Goal: Task Accomplishment & Management: Complete application form

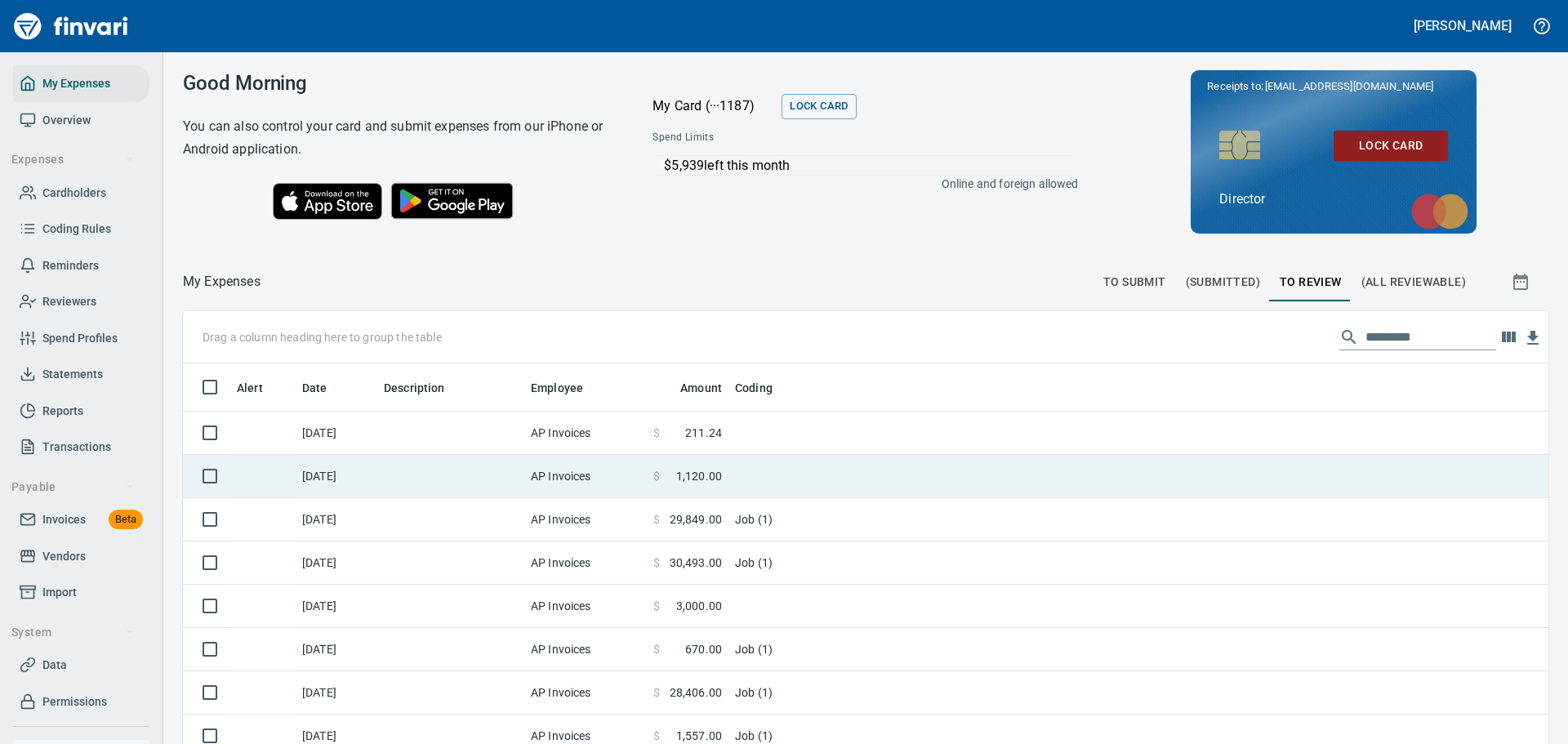
scroll to position [553, 1341]
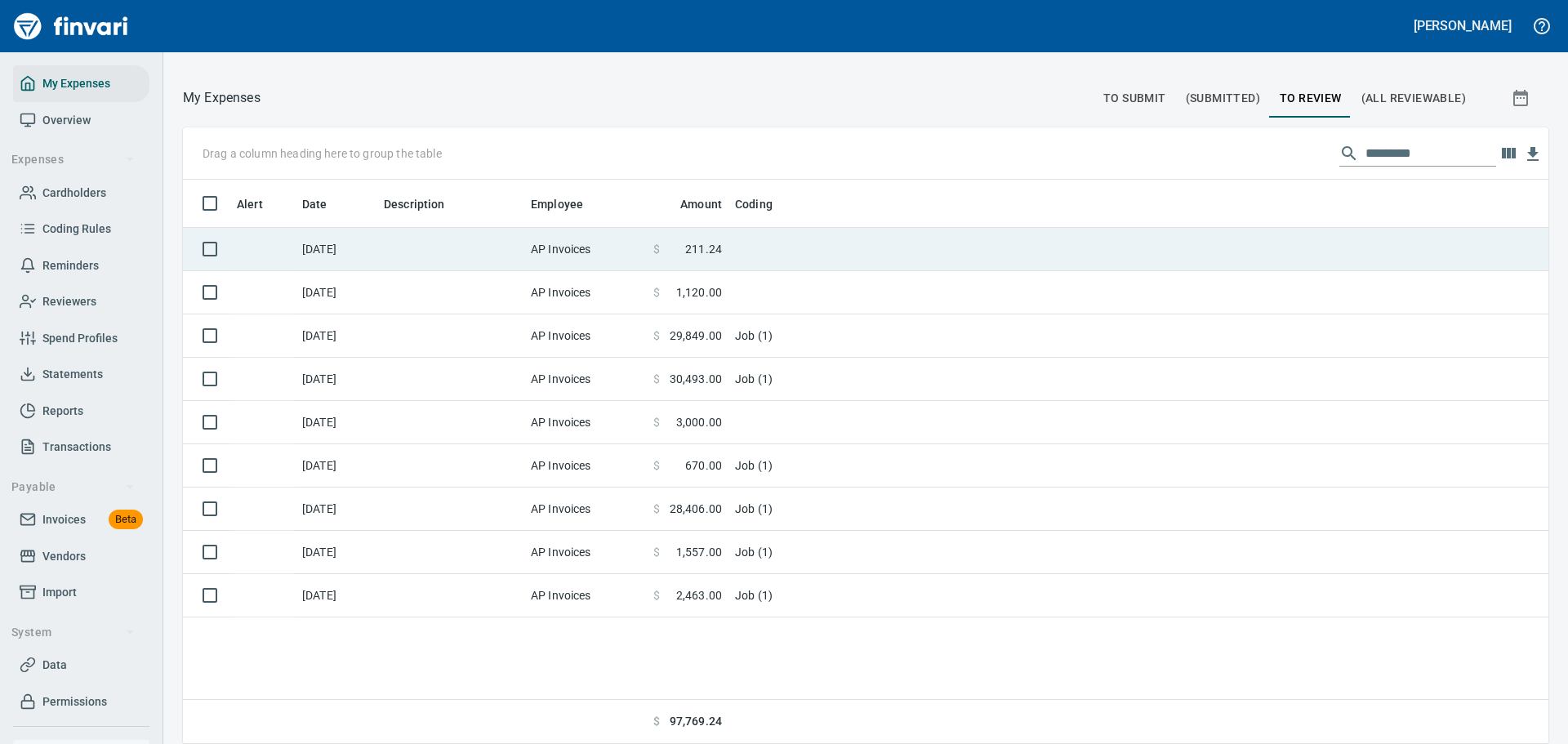
click at [629, 243] on td "AP Invoices" at bounding box center [585, 250] width 122 height 44
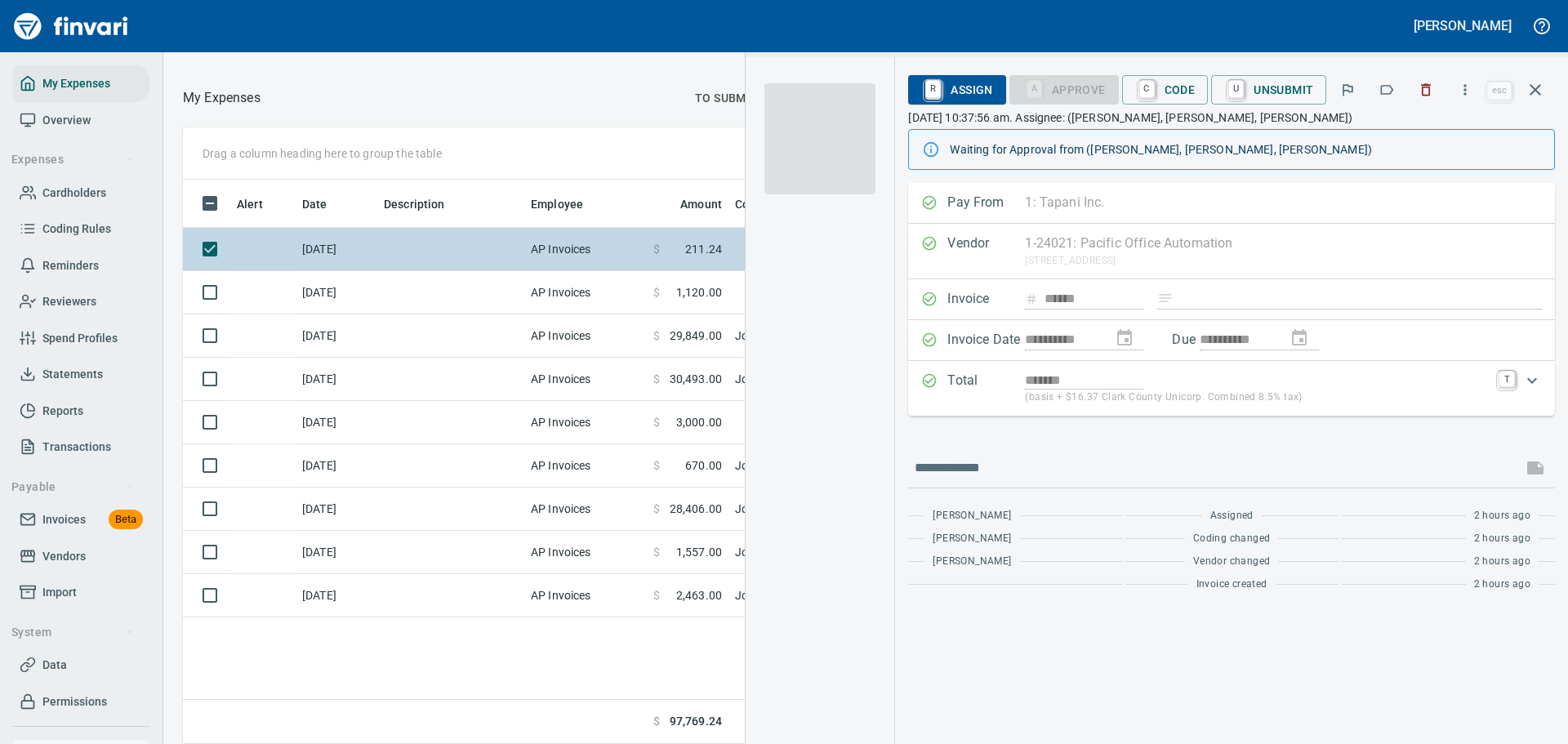
scroll to position [540, 923]
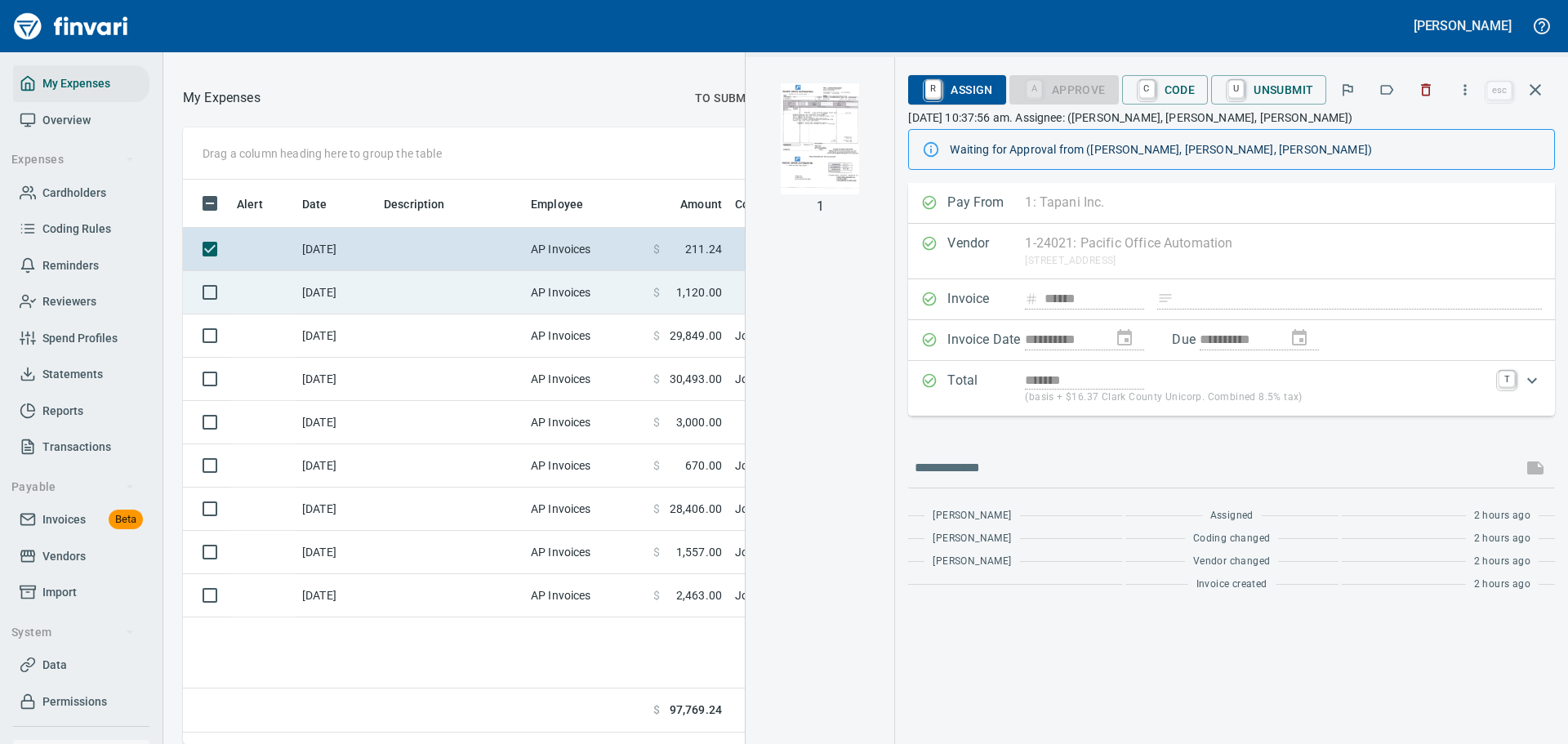
click at [521, 307] on td at bounding box center [451, 293] width 147 height 44
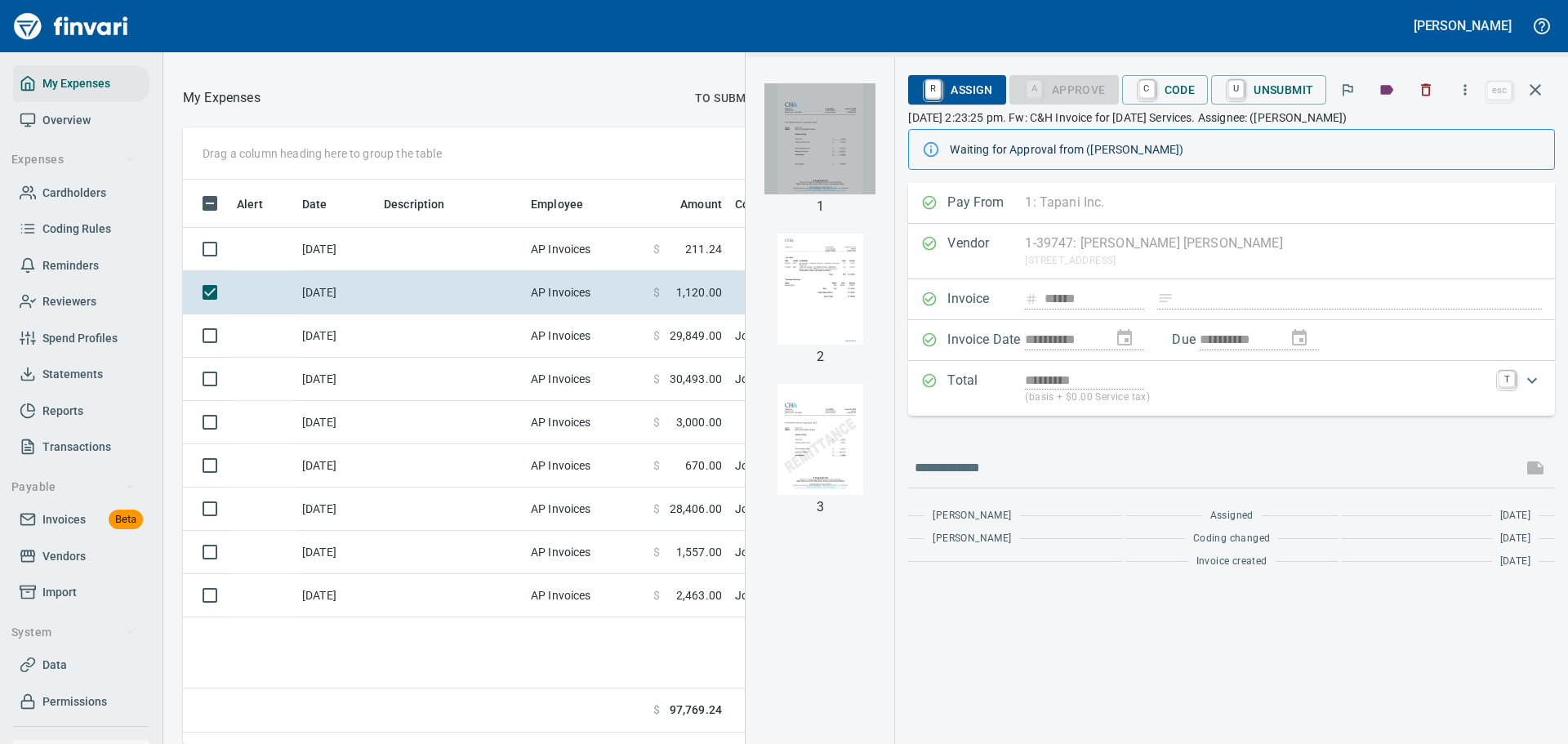
click at [827, 129] on img "button" at bounding box center [820, 139] width 111 height 111
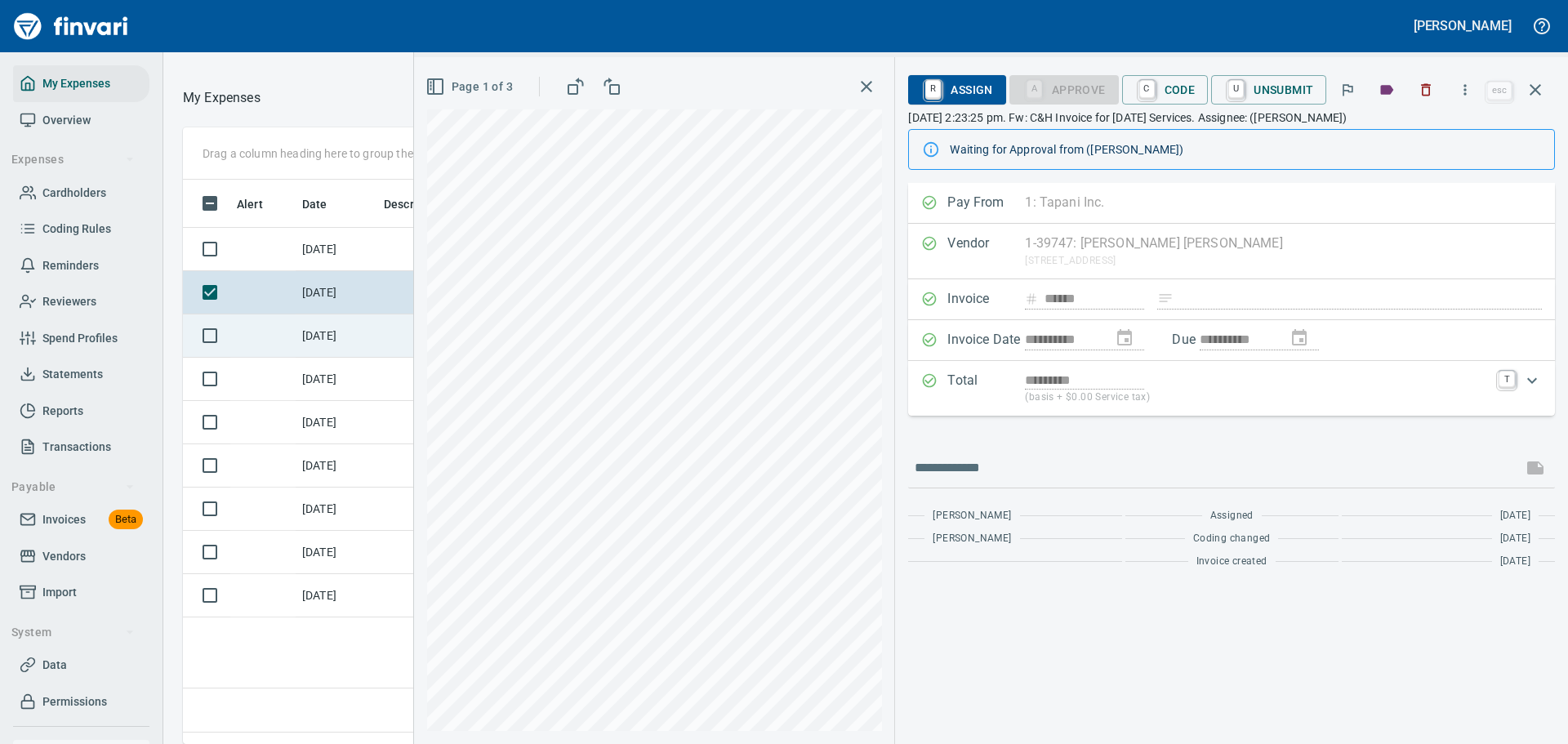
click at [368, 357] on td "[DATE]" at bounding box center [336, 337] width 82 height 44
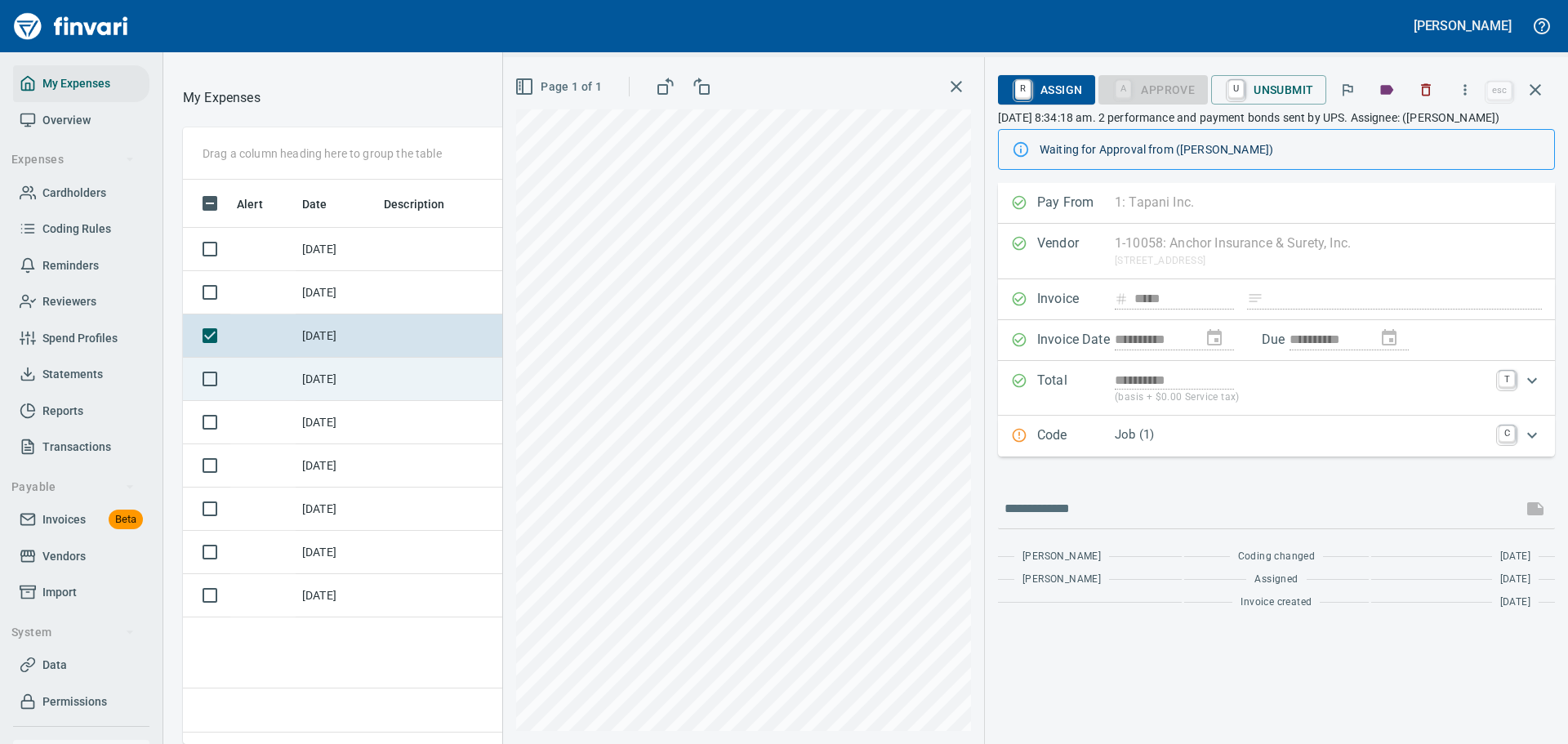
click at [389, 401] on td at bounding box center [451, 379] width 147 height 44
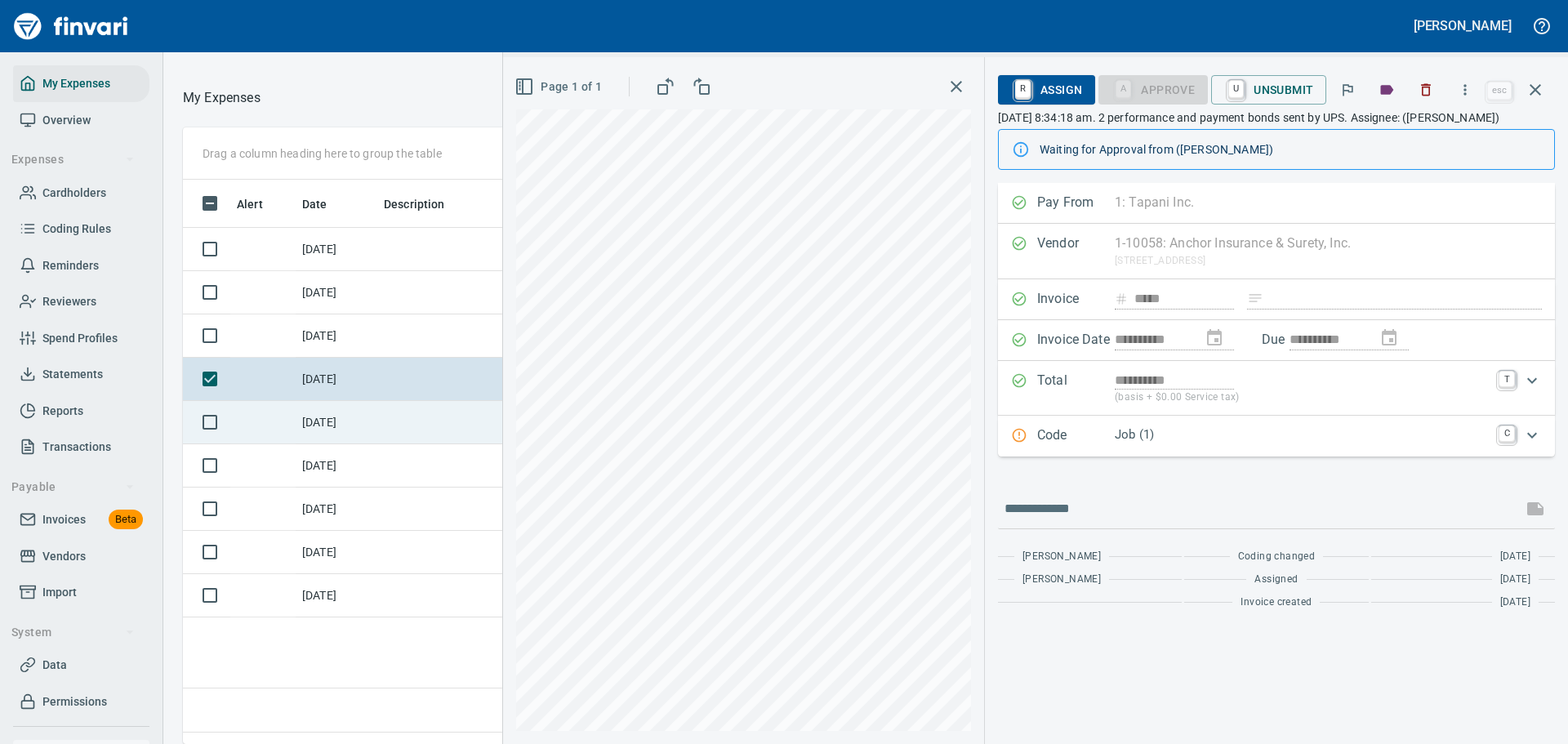
click at [424, 441] on td at bounding box center [451, 423] width 147 height 44
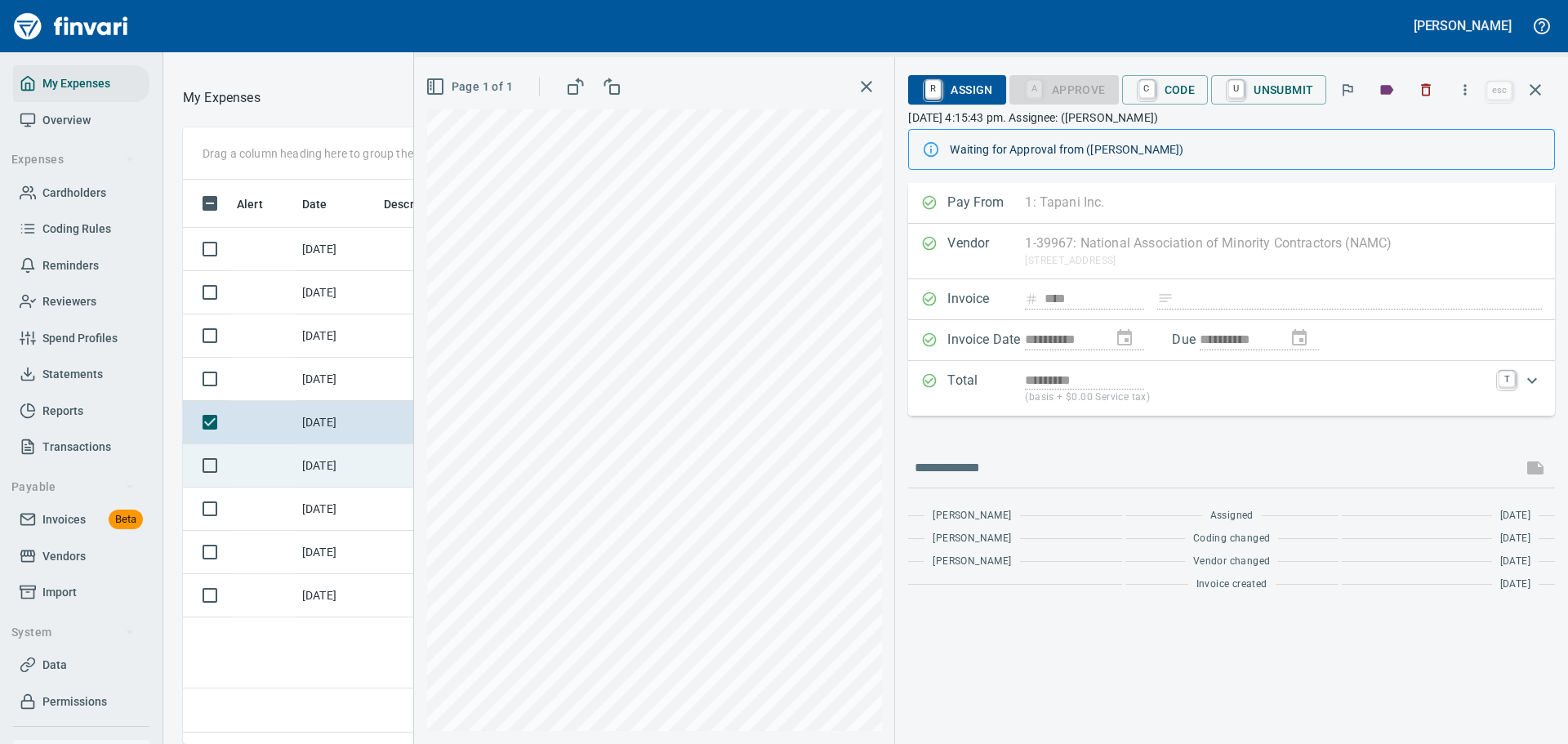
click at [348, 477] on td "[DATE]" at bounding box center [336, 466] width 82 height 44
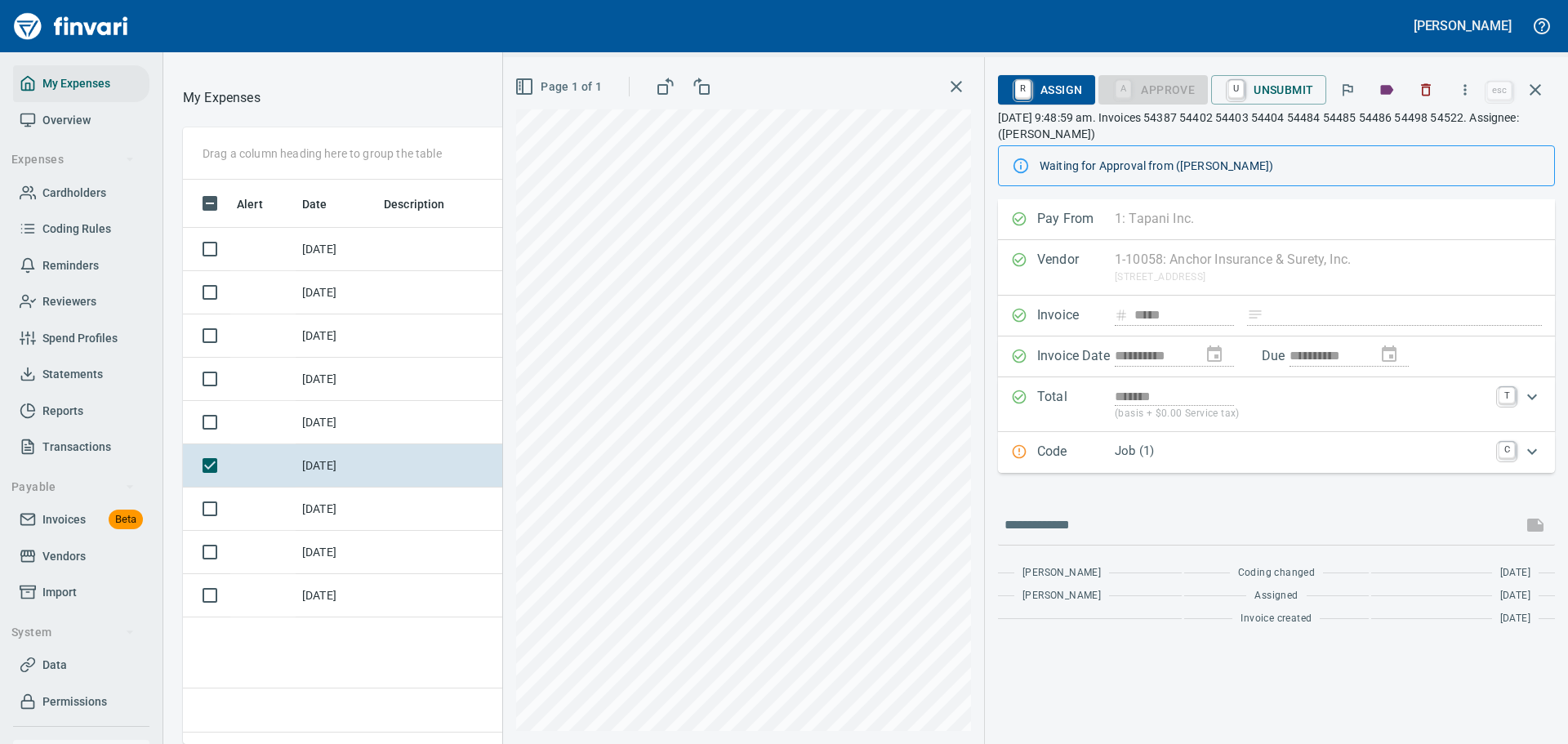
click at [1216, 453] on p "Job (1)" at bounding box center [1301, 451] width 374 height 19
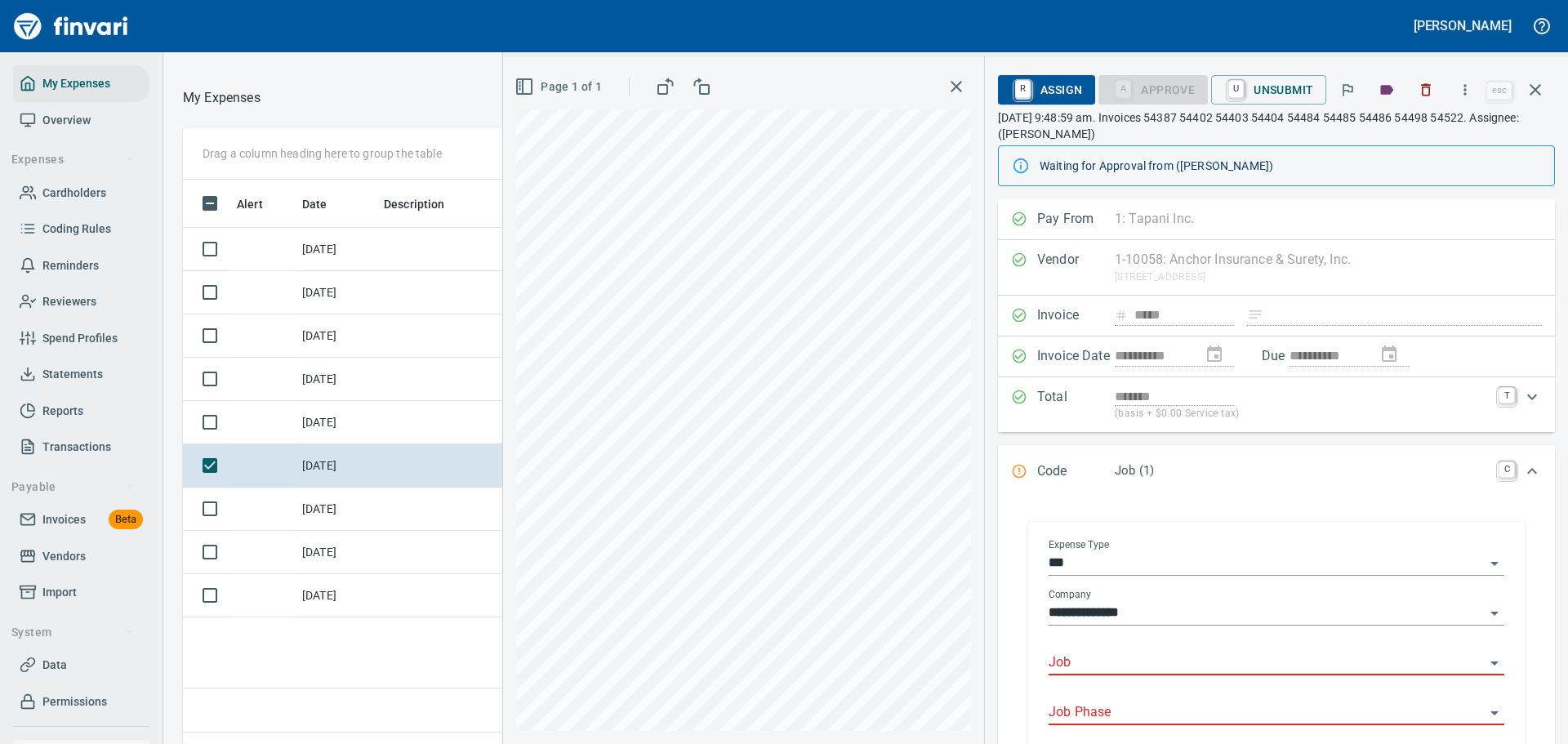
click at [1165, 657] on input "Job" at bounding box center [1266, 663] width 436 height 23
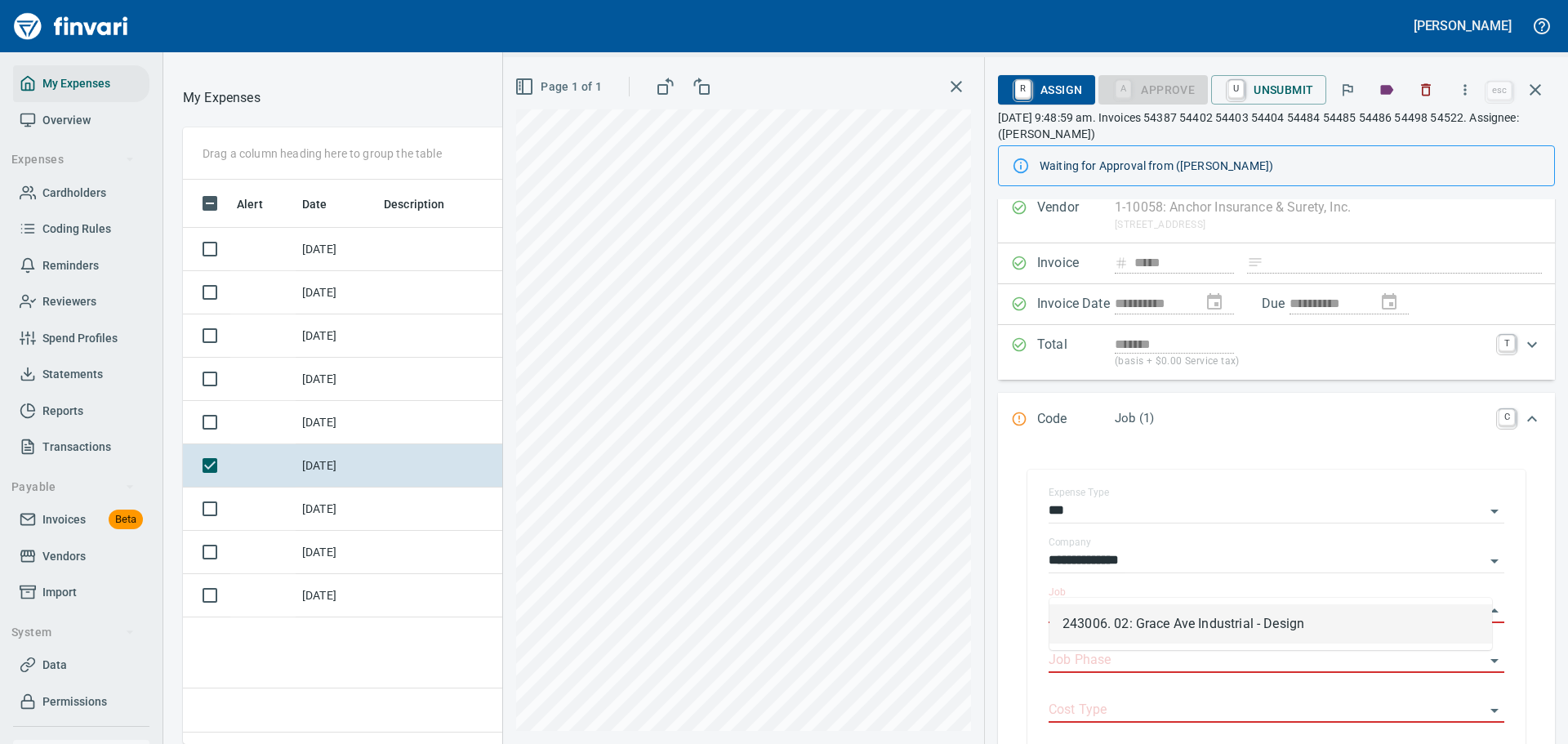
scroll to position [82, 0]
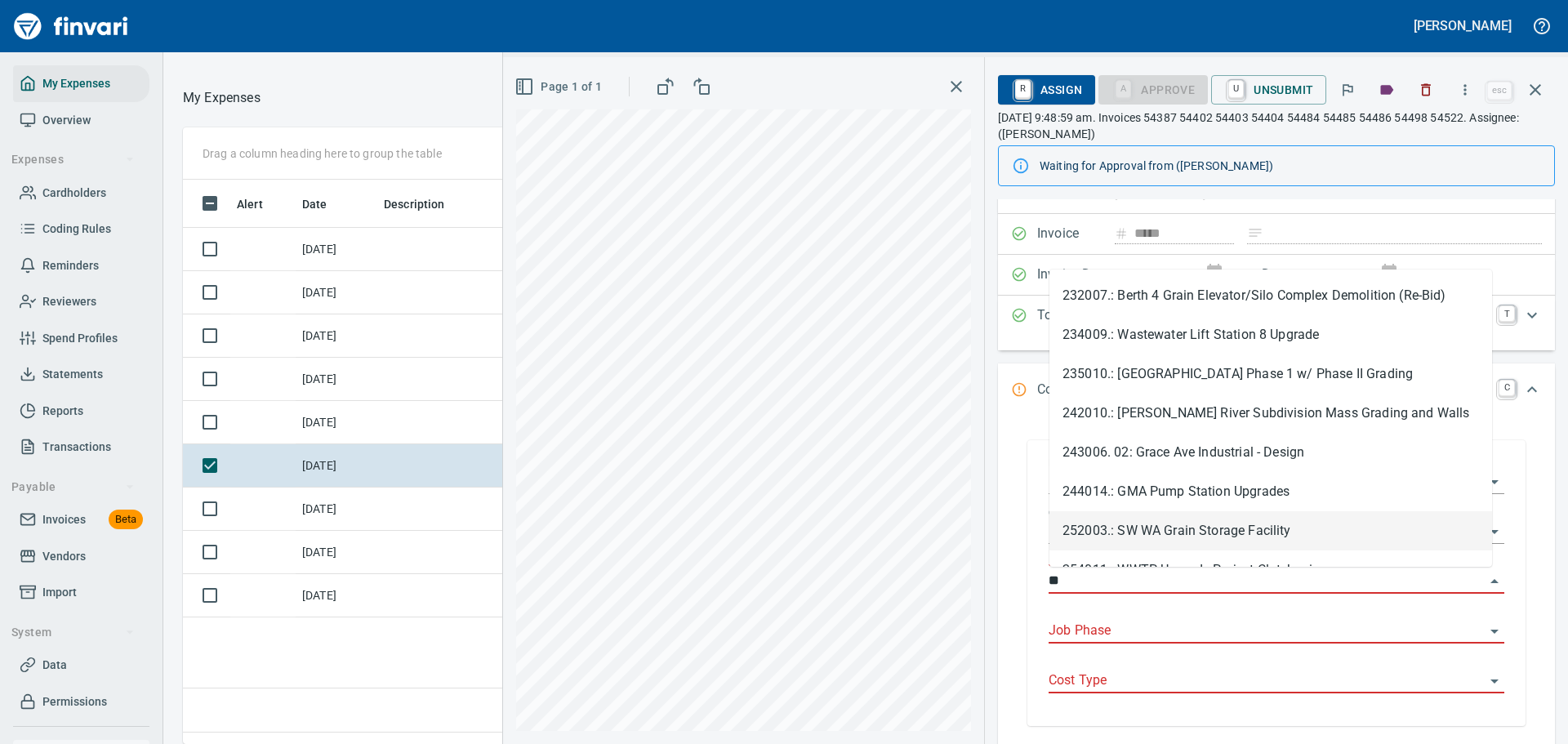
type input "*"
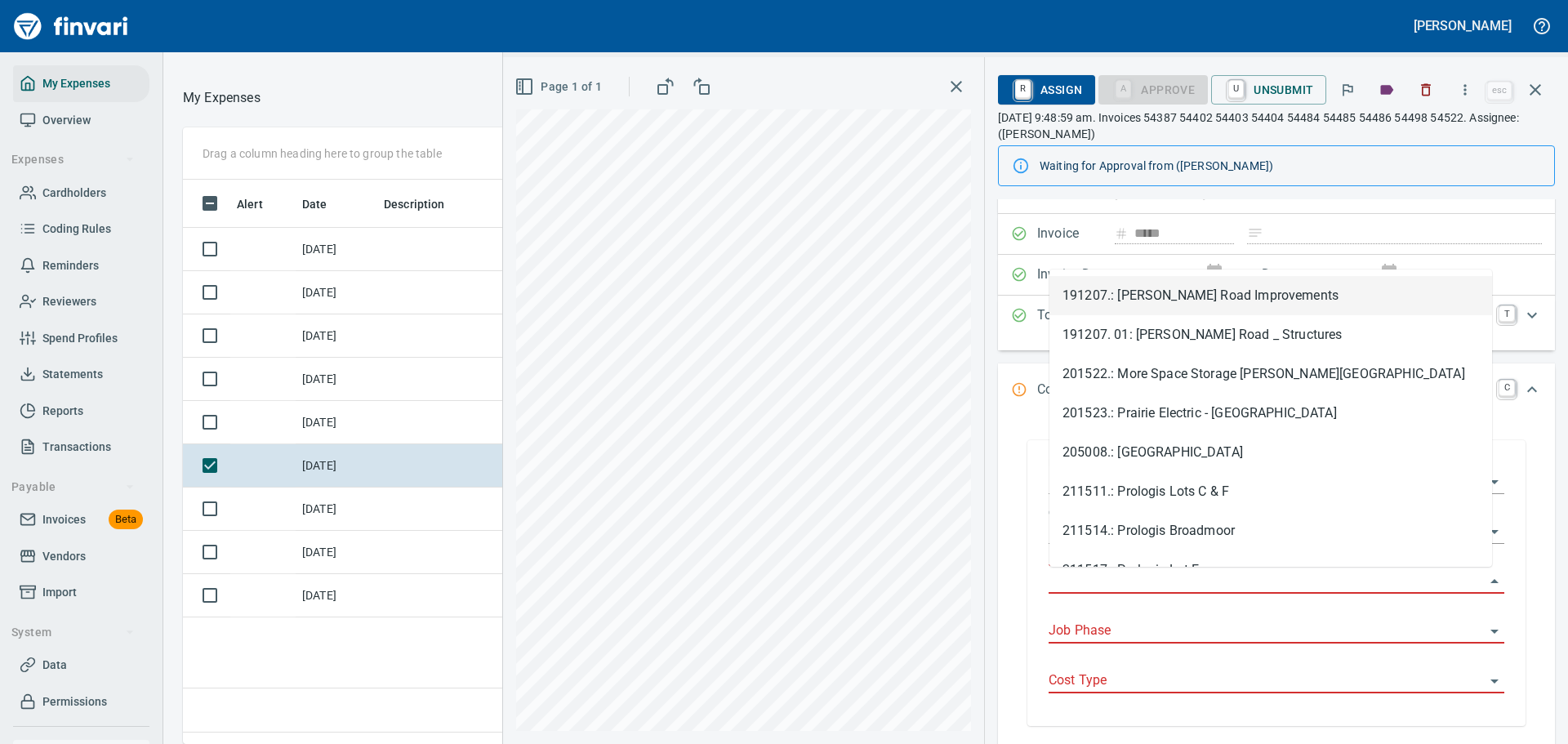
scroll to position [540, 932]
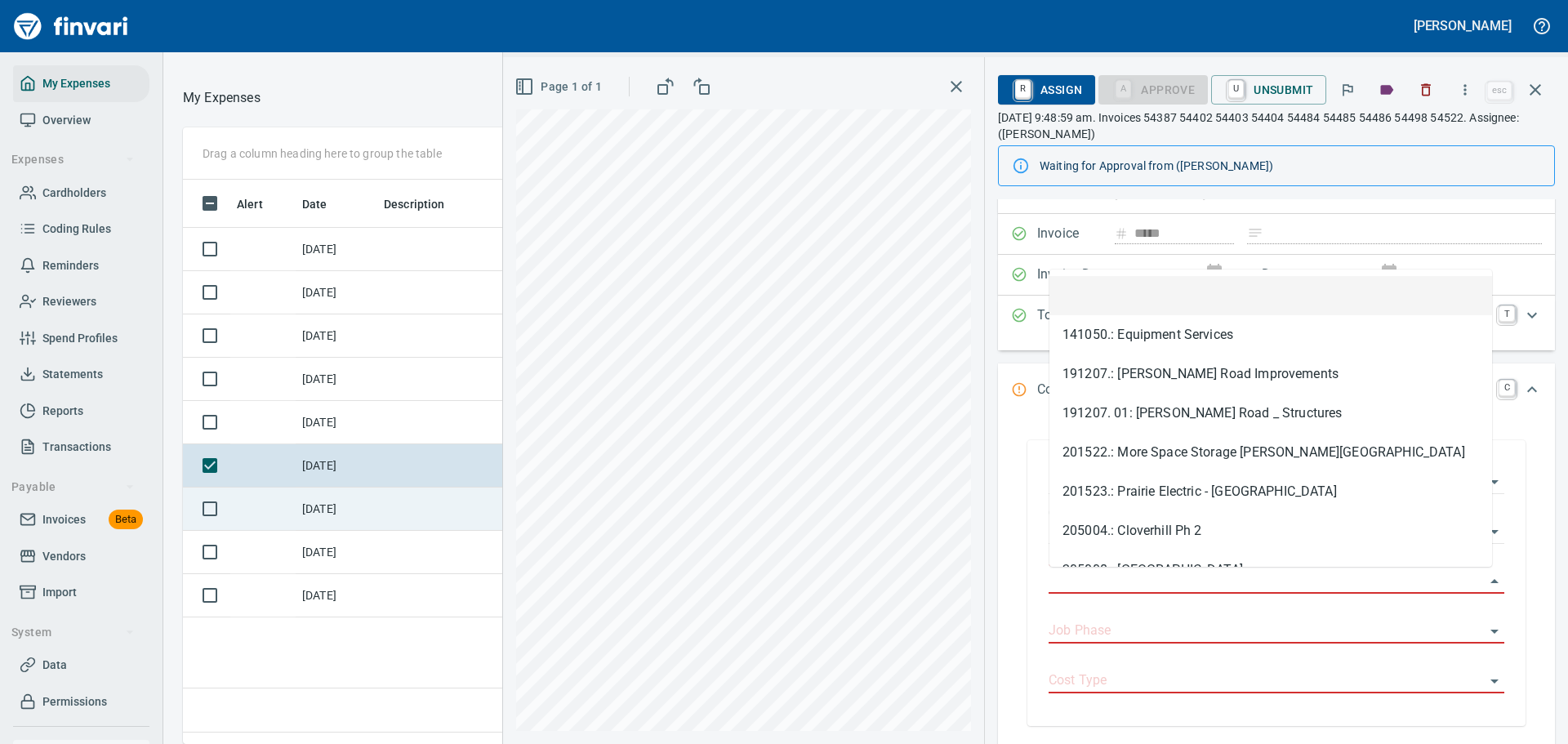
click at [454, 531] on td at bounding box center [451, 510] width 147 height 44
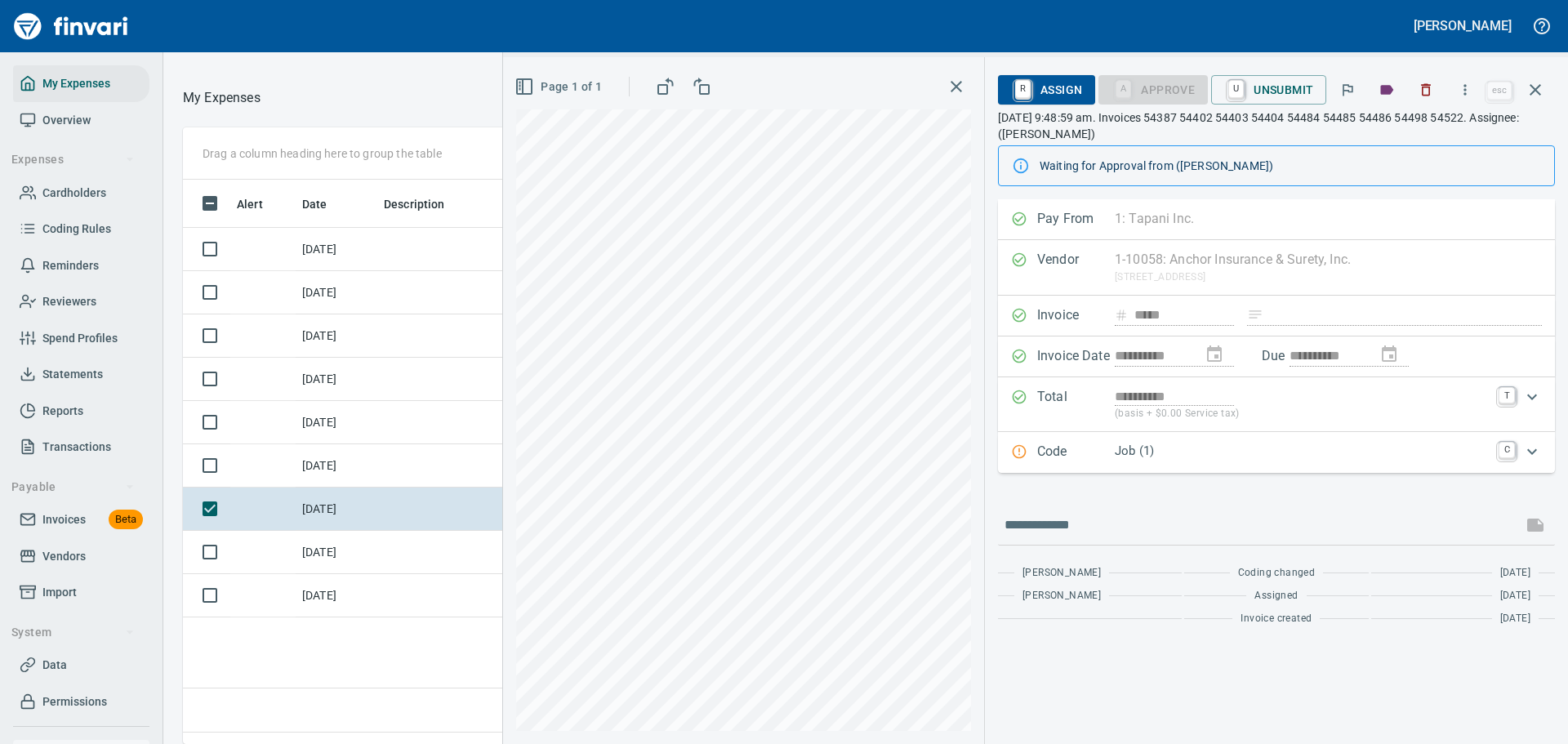
click at [1232, 461] on div "Job (1)" at bounding box center [1301, 452] width 374 height 21
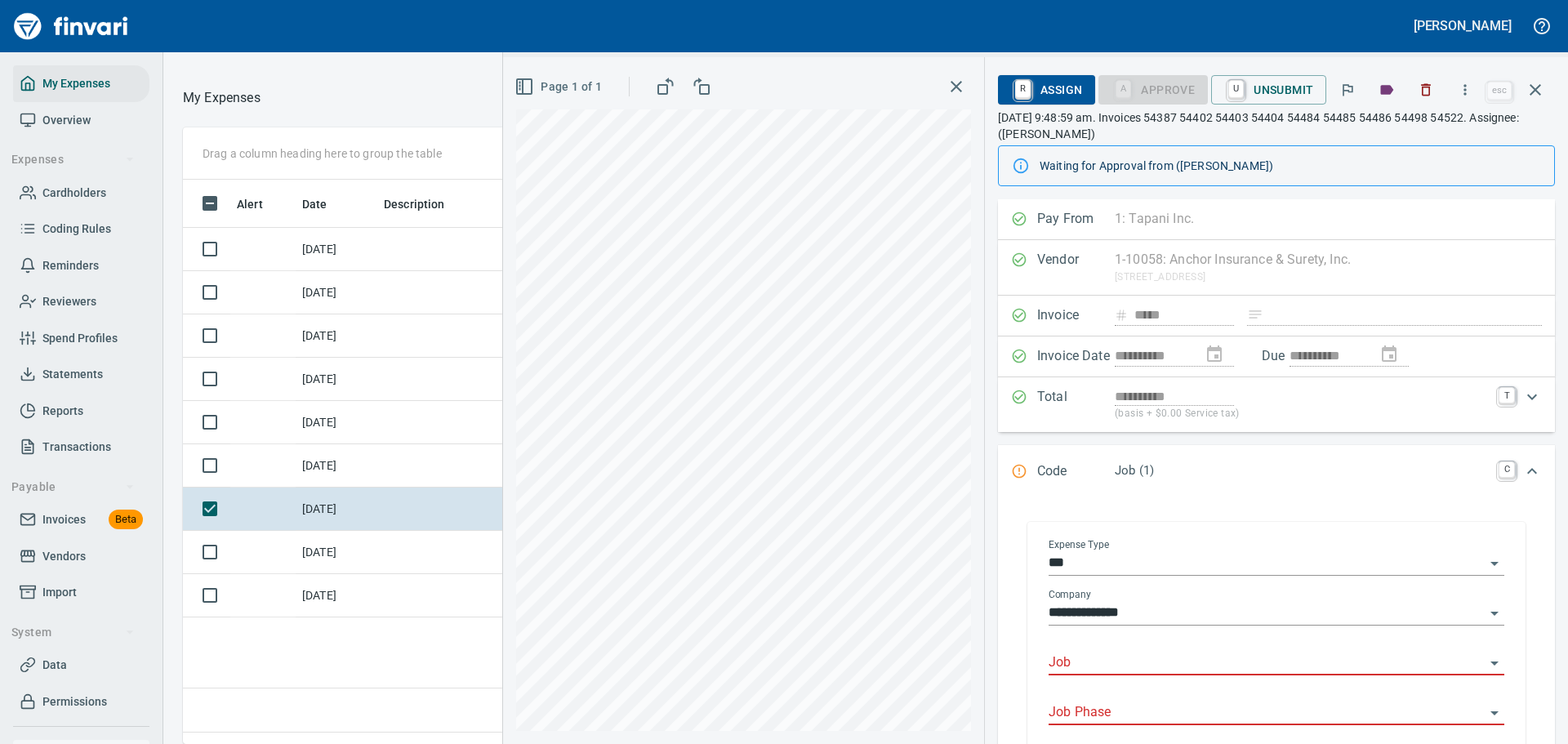
click at [1295, 660] on input "Job" at bounding box center [1266, 663] width 436 height 23
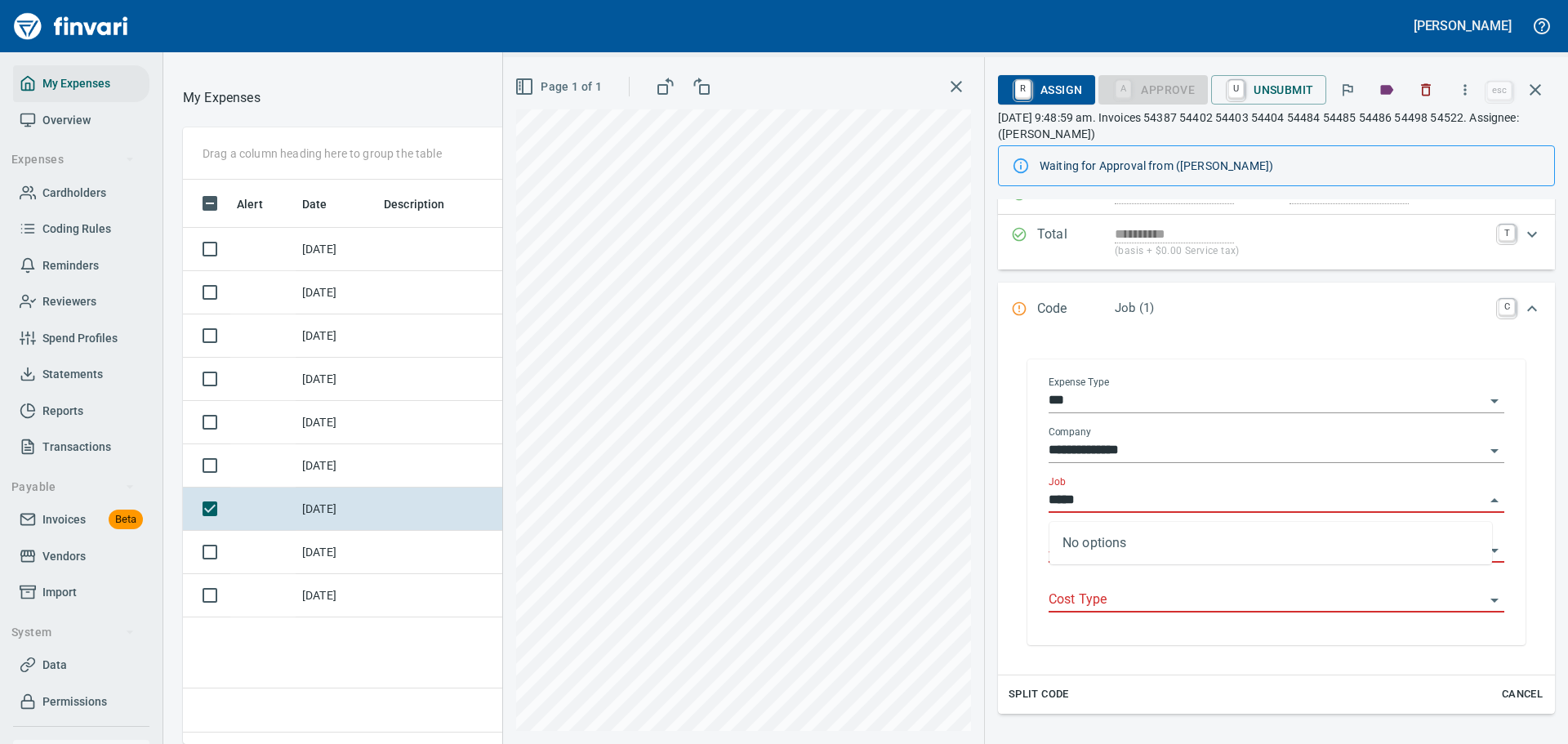
scroll to position [163, 0]
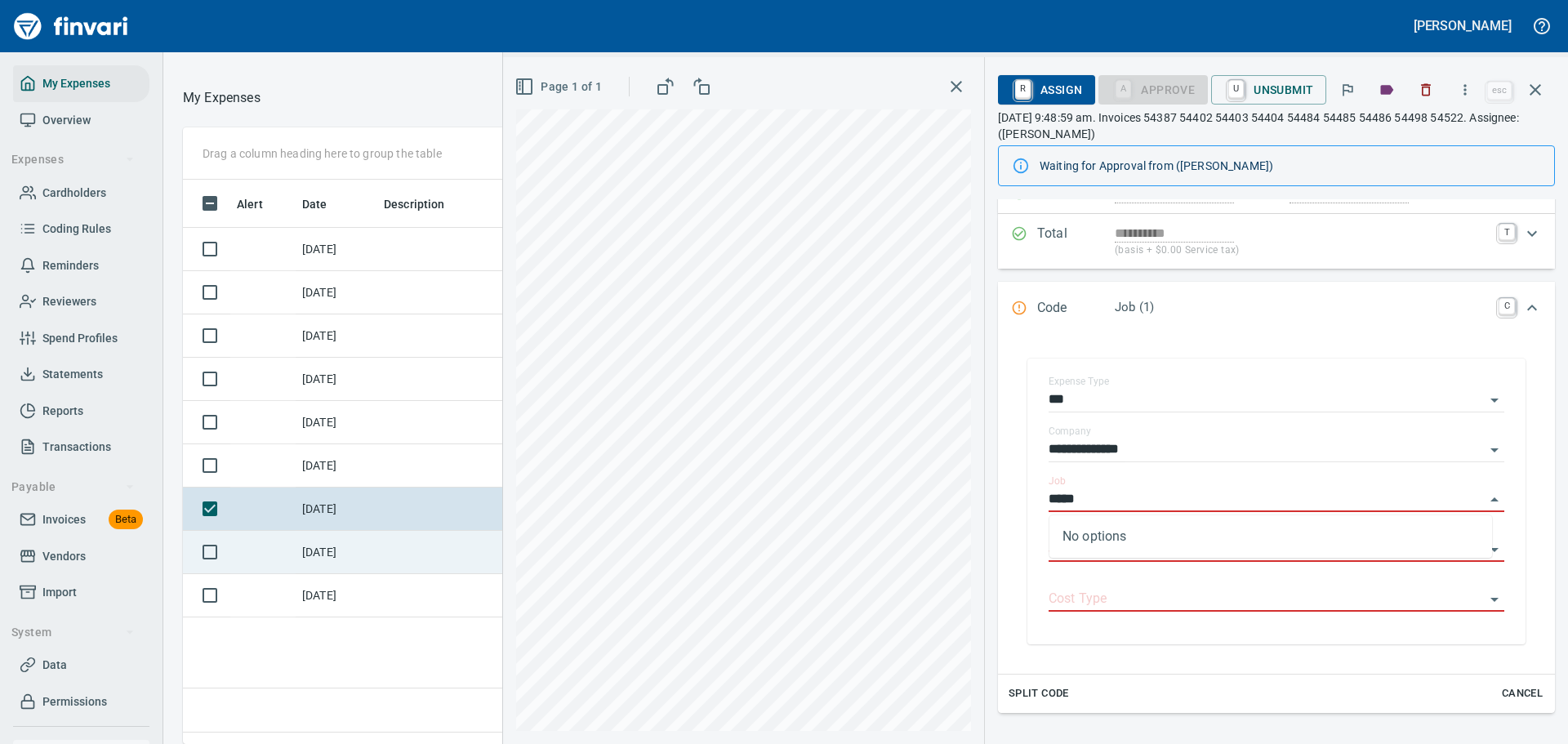
type input "*****"
click at [301, 558] on td "[DATE]" at bounding box center [336, 553] width 82 height 44
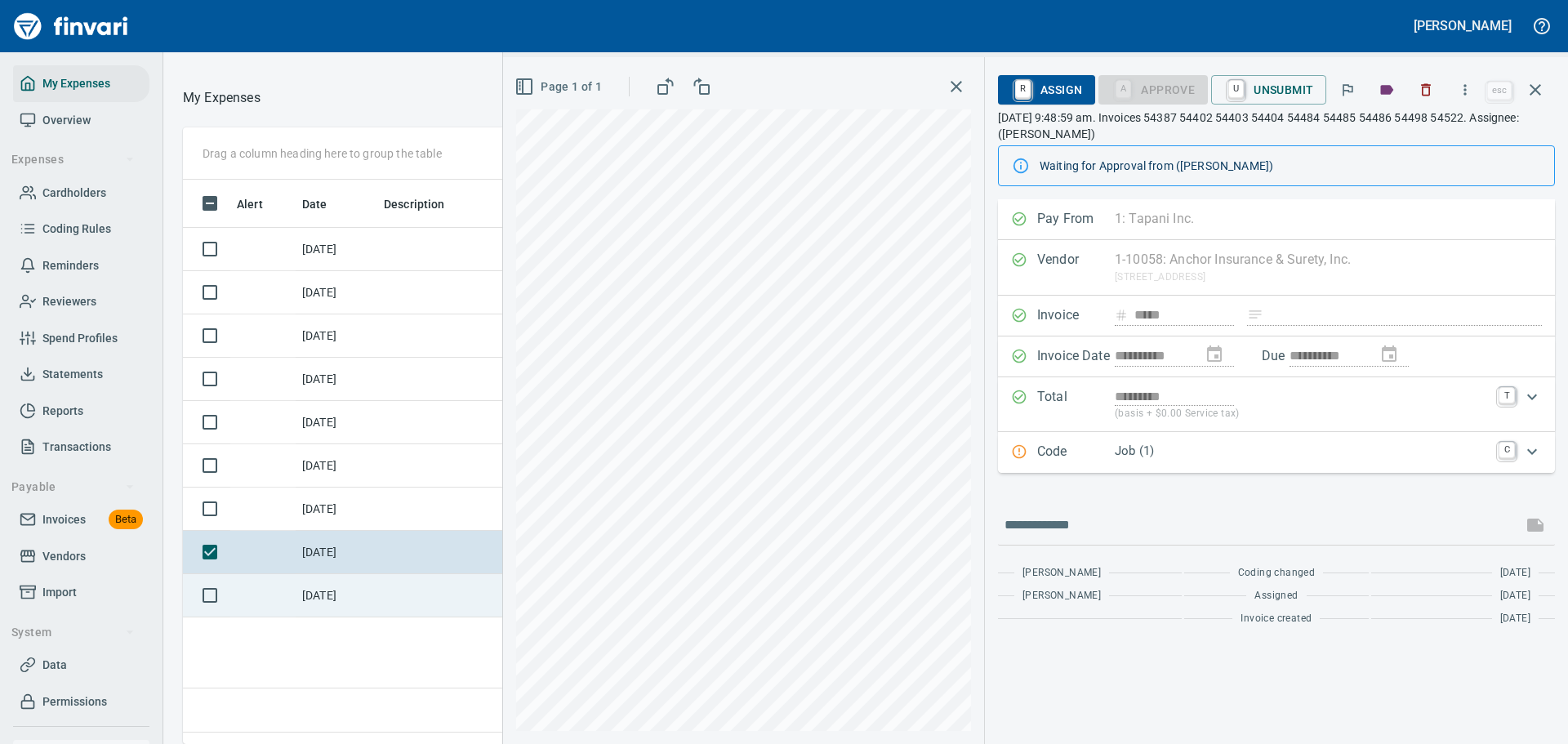
click at [368, 618] on td "[DATE]" at bounding box center [336, 596] width 82 height 44
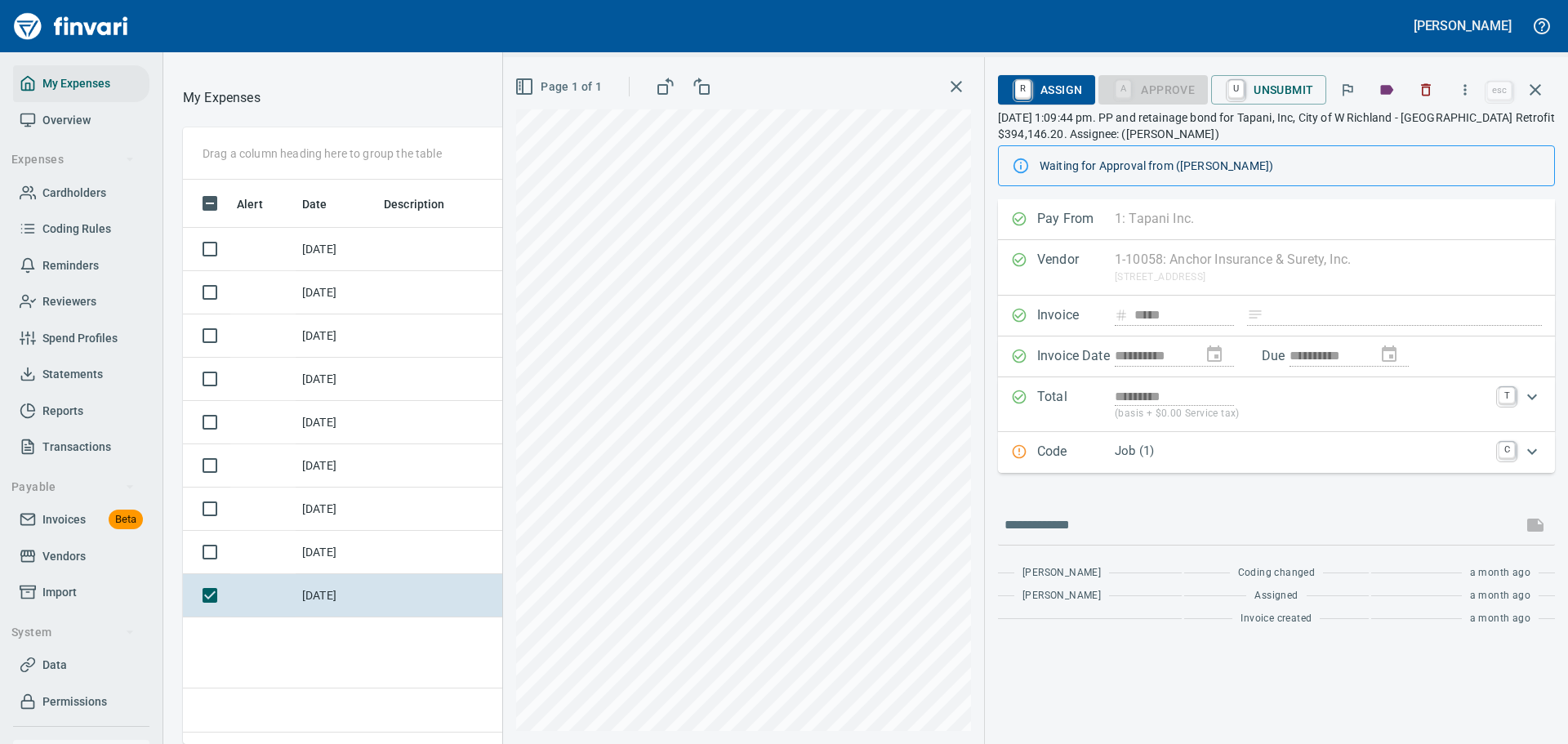
click at [1174, 462] on div "Job (1)" at bounding box center [1301, 452] width 374 height 21
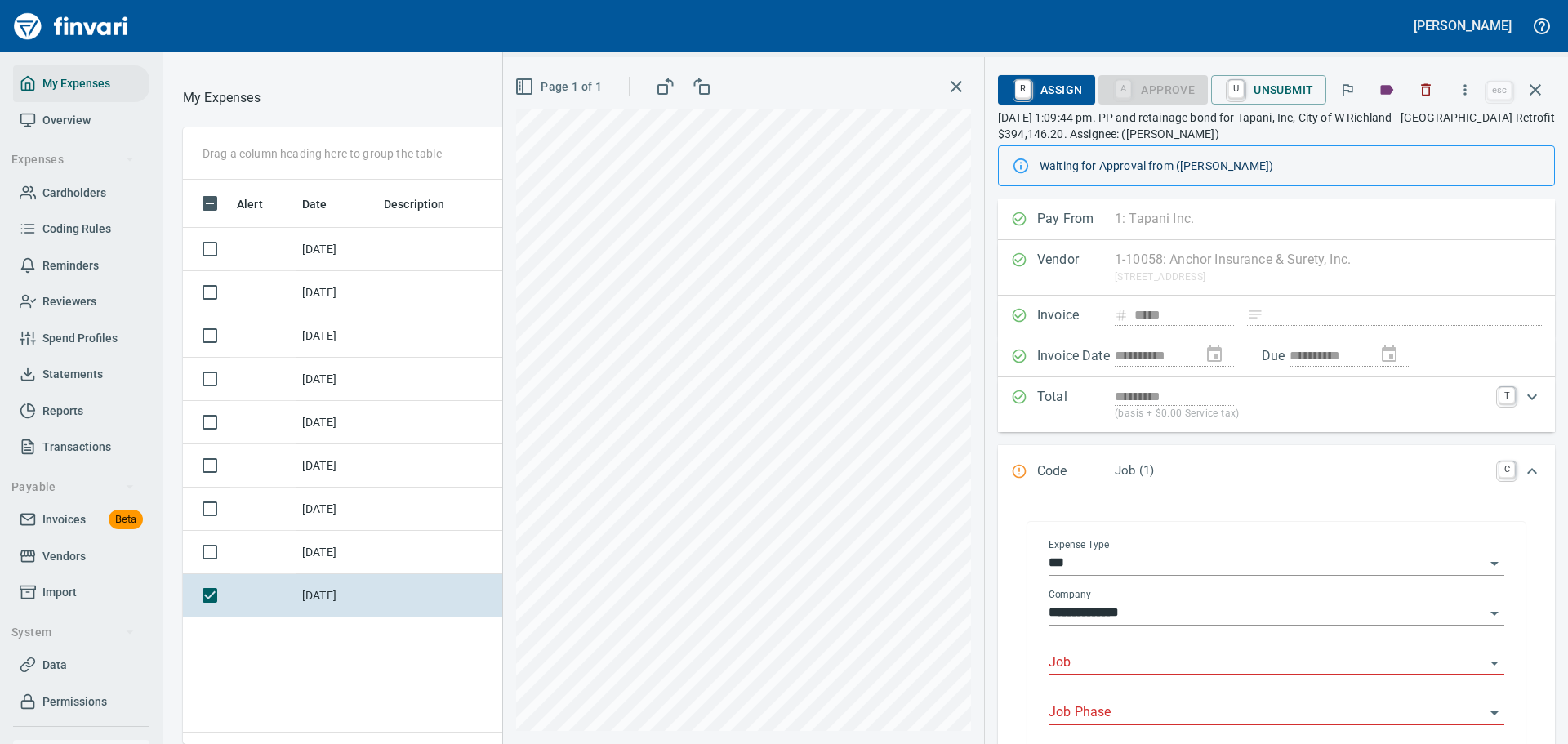
click at [1191, 662] on input "Job" at bounding box center [1266, 663] width 436 height 23
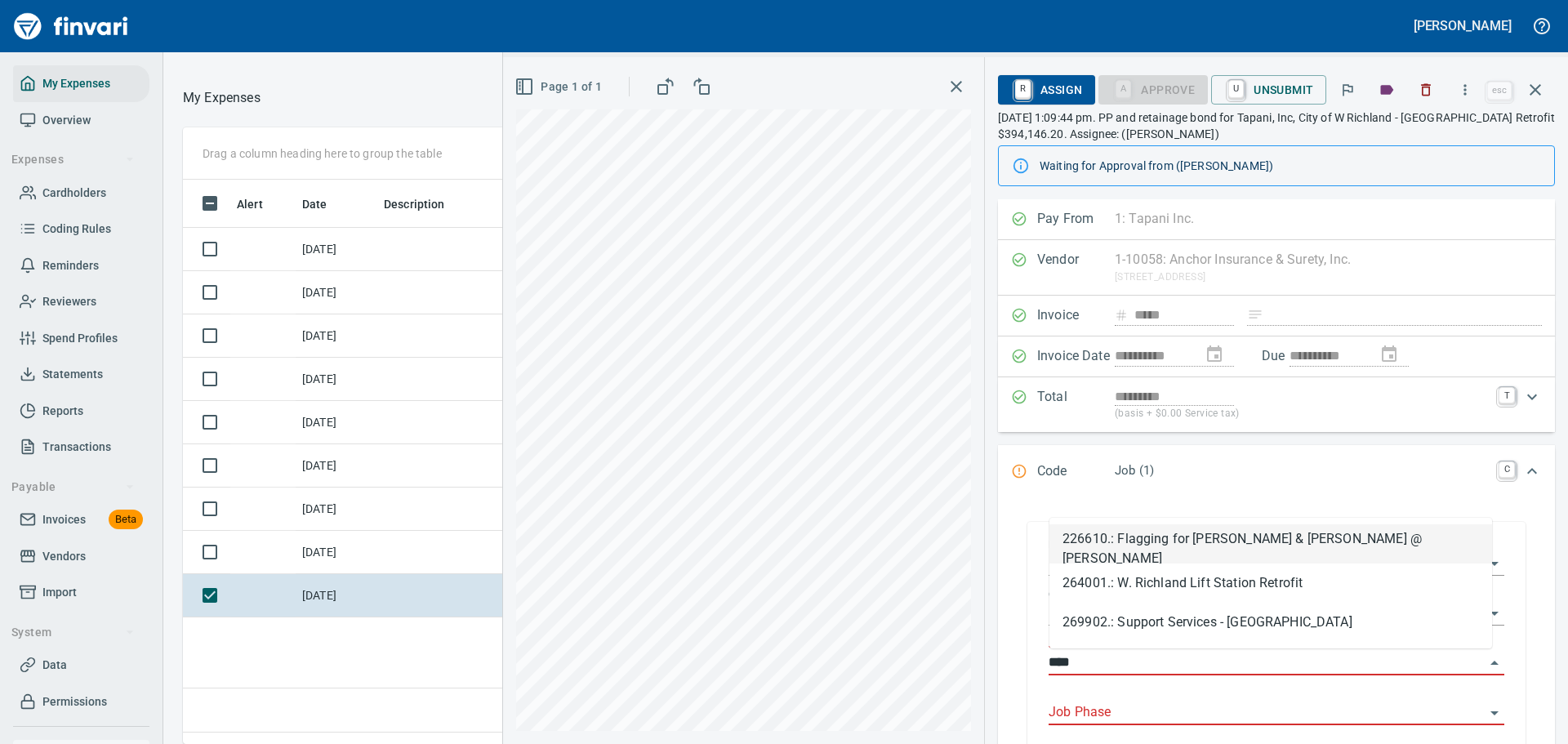
scroll to position [540, 932]
click at [1207, 583] on li "264001.: W. Richland Lift Station Retrofit" at bounding box center [1271, 582] width 443 height 39
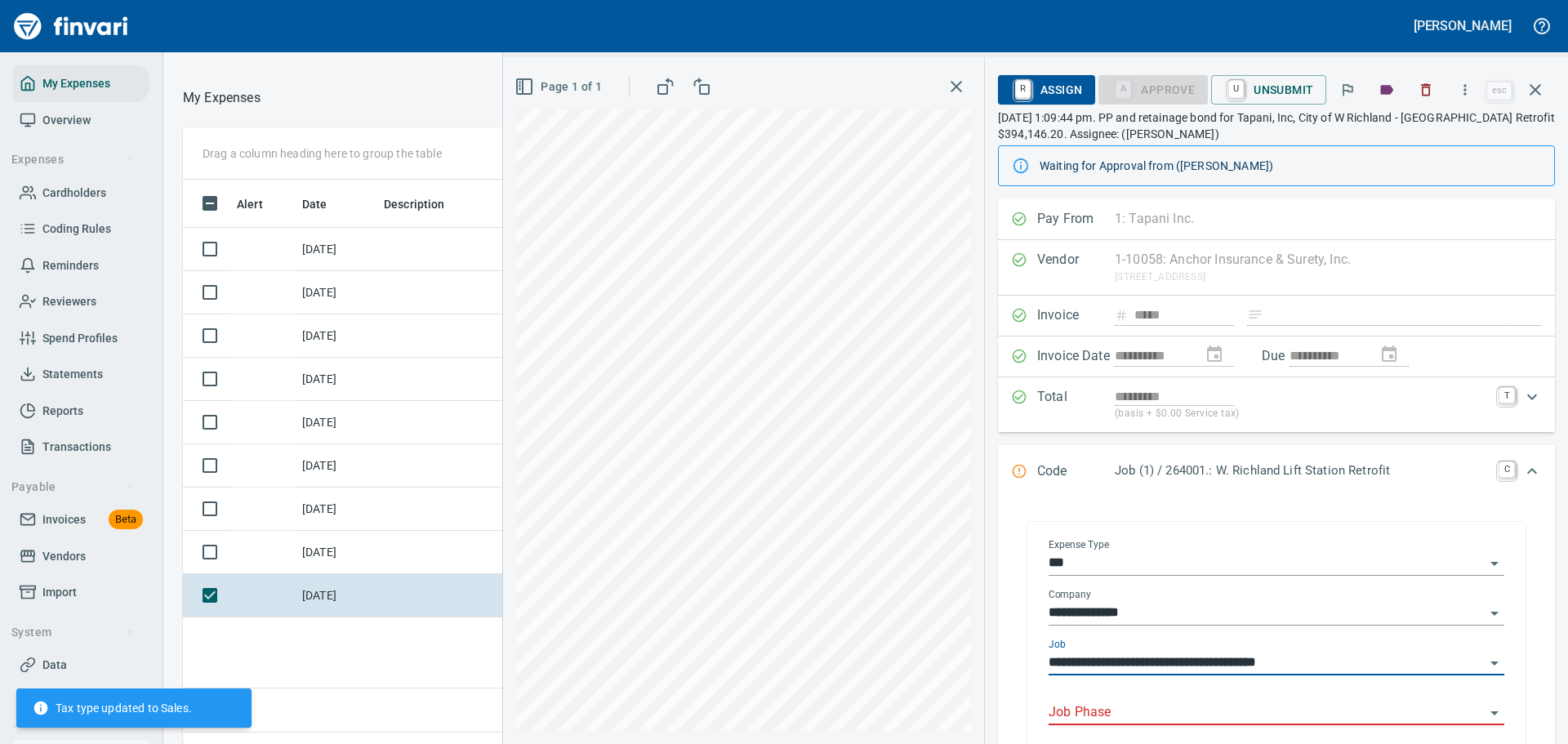
scroll to position [82, 0]
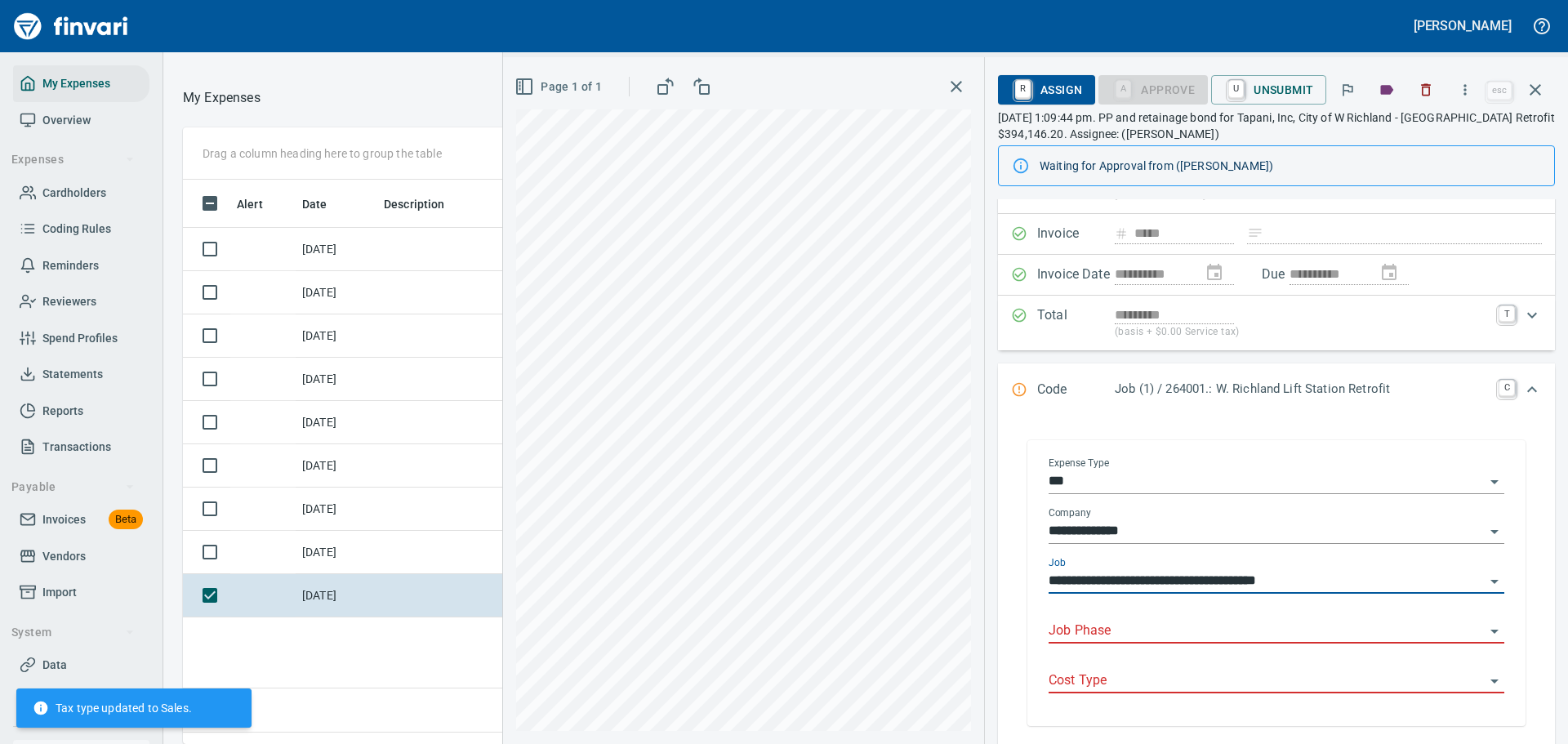
click at [1227, 616] on div "Job Phase" at bounding box center [1276, 625] width 456 height 37
type input "**********"
click at [1485, 637] on icon "Open" at bounding box center [1495, 631] width 20 height 20
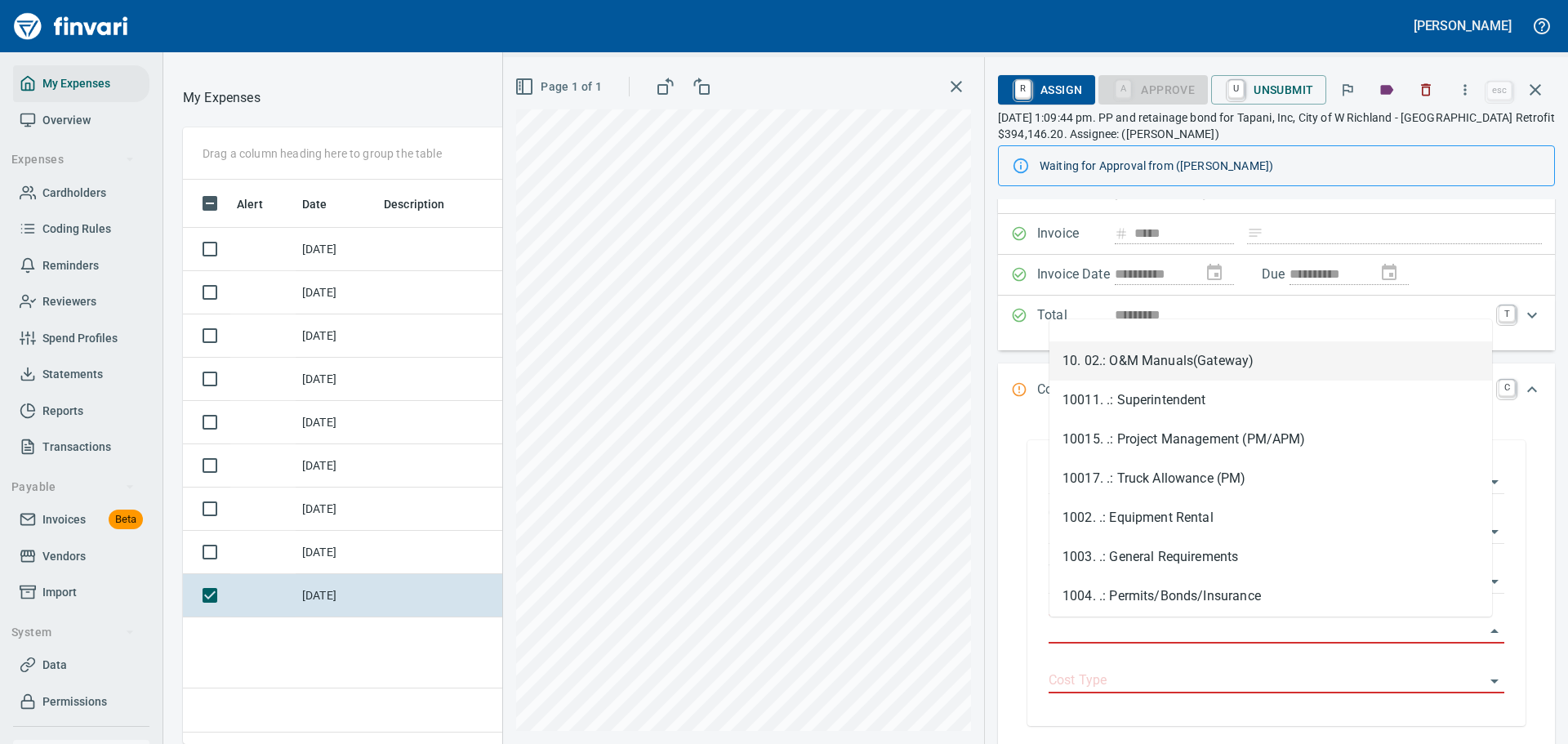
scroll to position [163, 0]
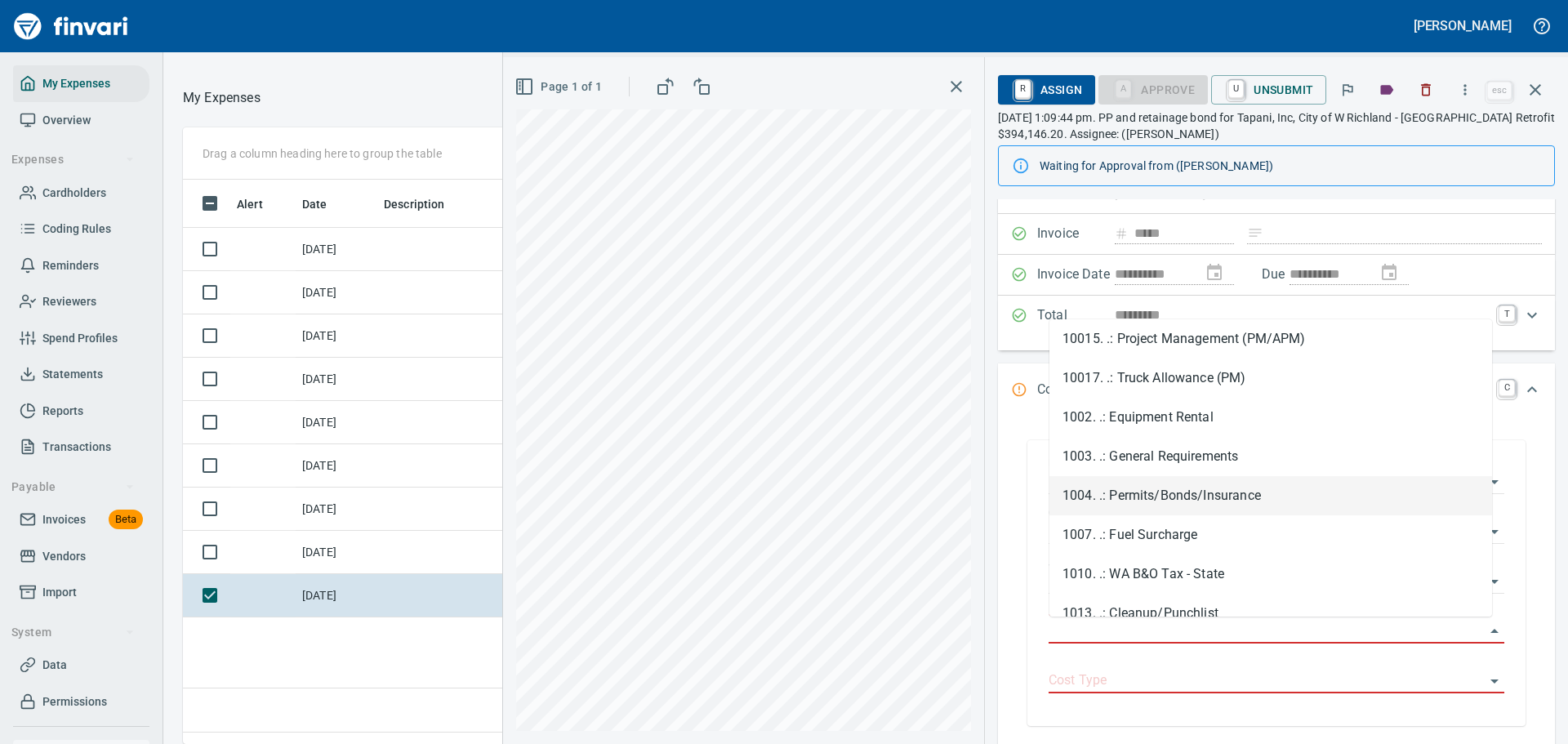
click at [1146, 485] on li "1004. .: Permits/Bonds/Insurance" at bounding box center [1271, 495] width 443 height 39
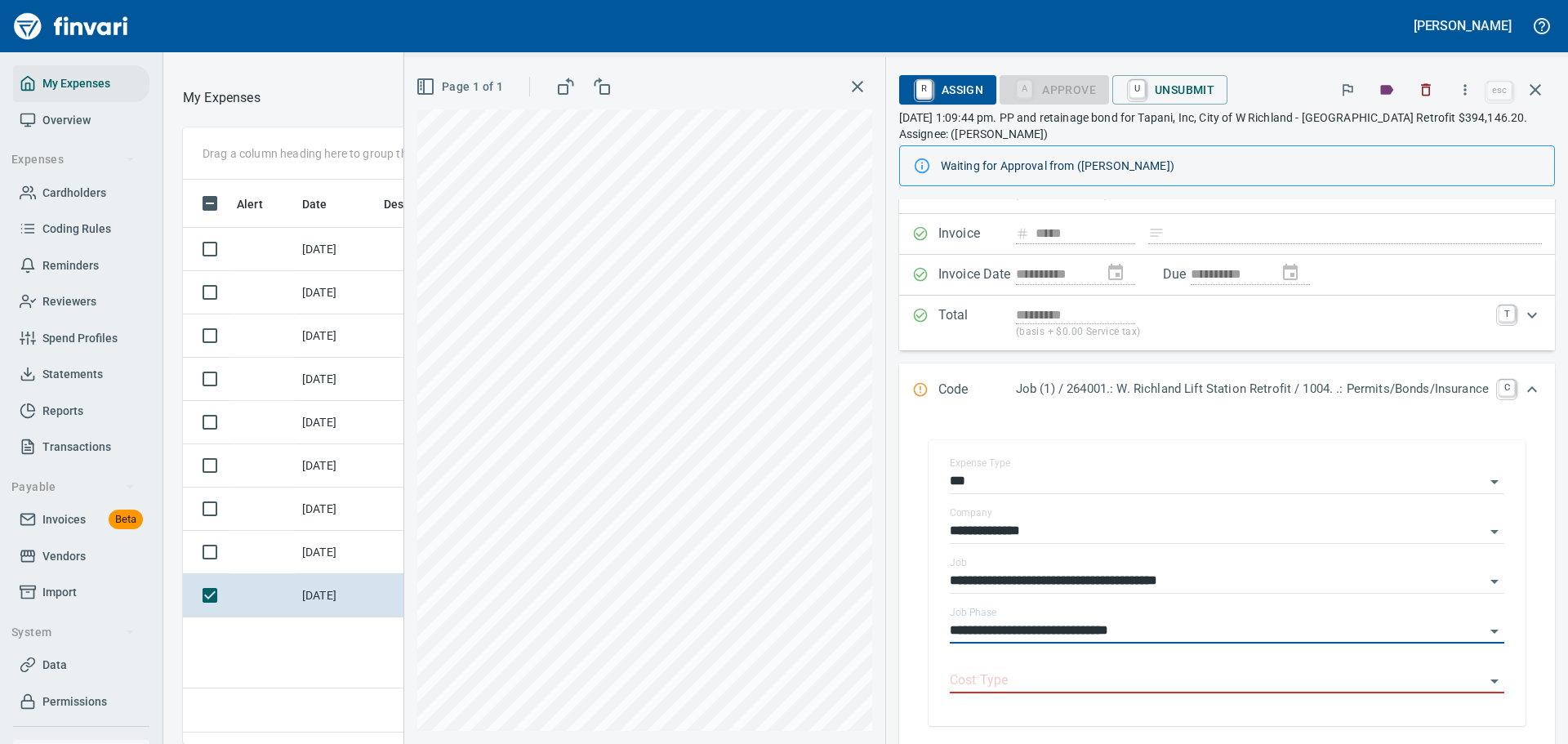
type input "**********"
click at [1136, 700] on div "Cost Type" at bounding box center [1227, 681] width 555 height 50
click at [1163, 672] on input "Cost Type" at bounding box center [1217, 680] width 535 height 23
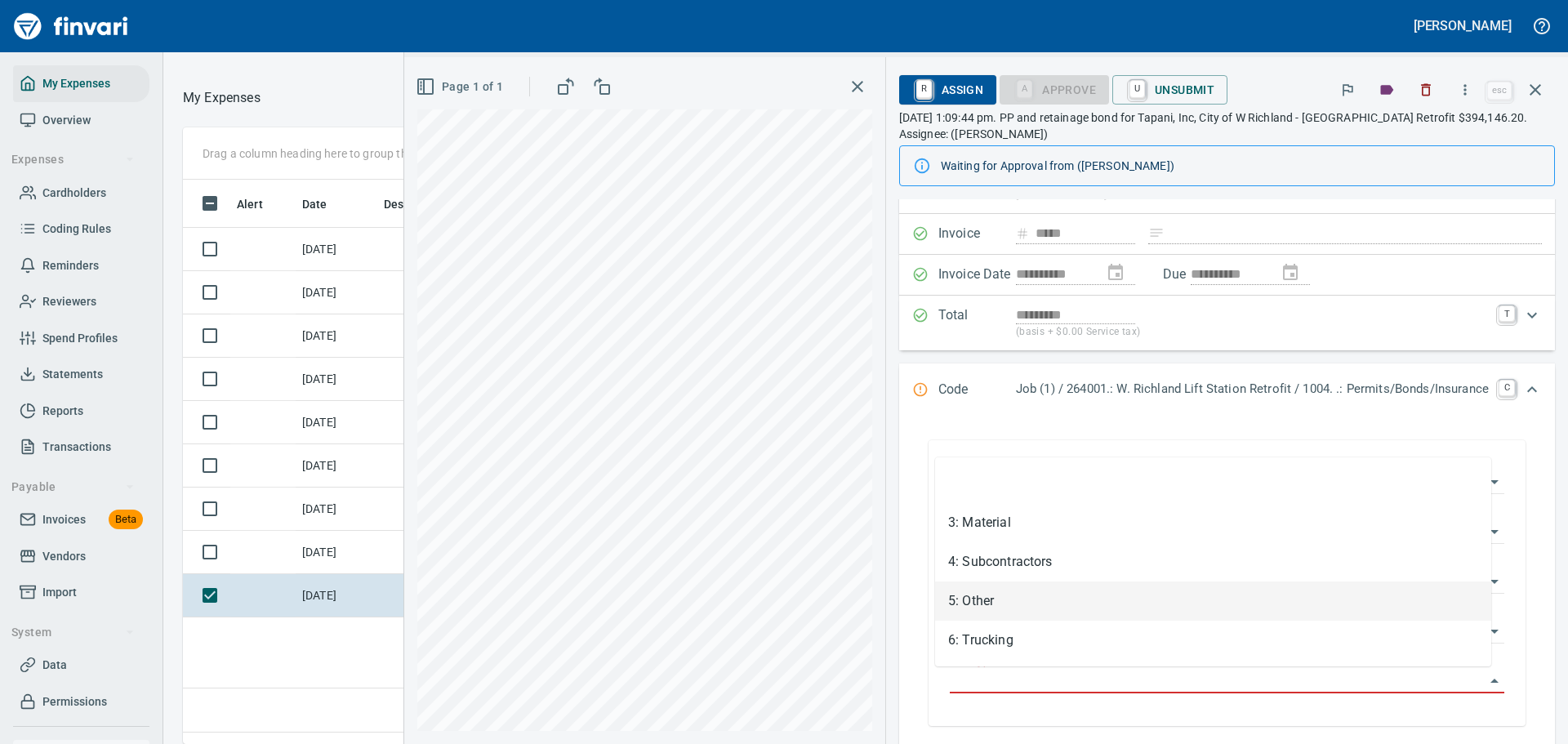
click at [1037, 612] on li "5: Other" at bounding box center [1213, 601] width 556 height 39
type input "********"
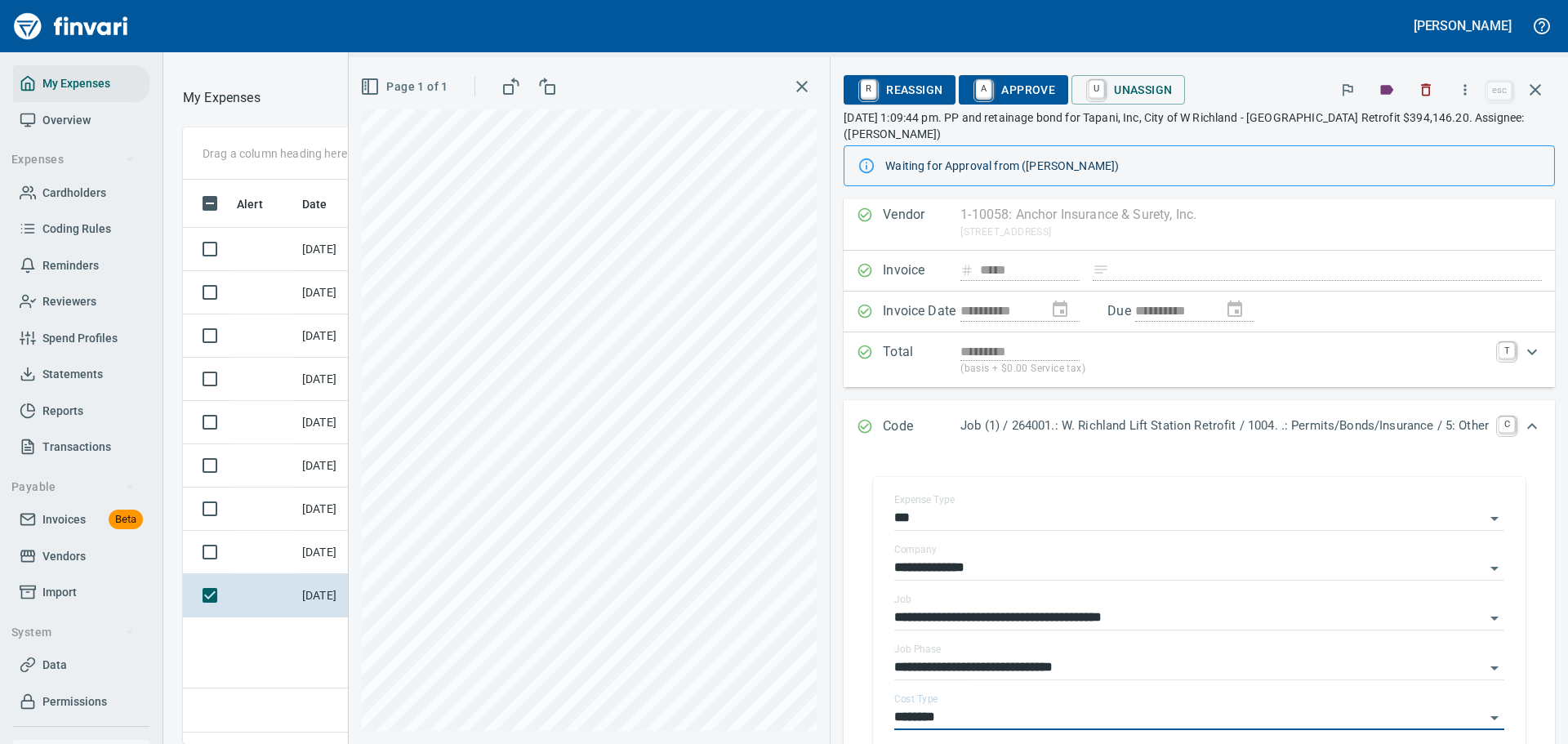
scroll to position [0, 0]
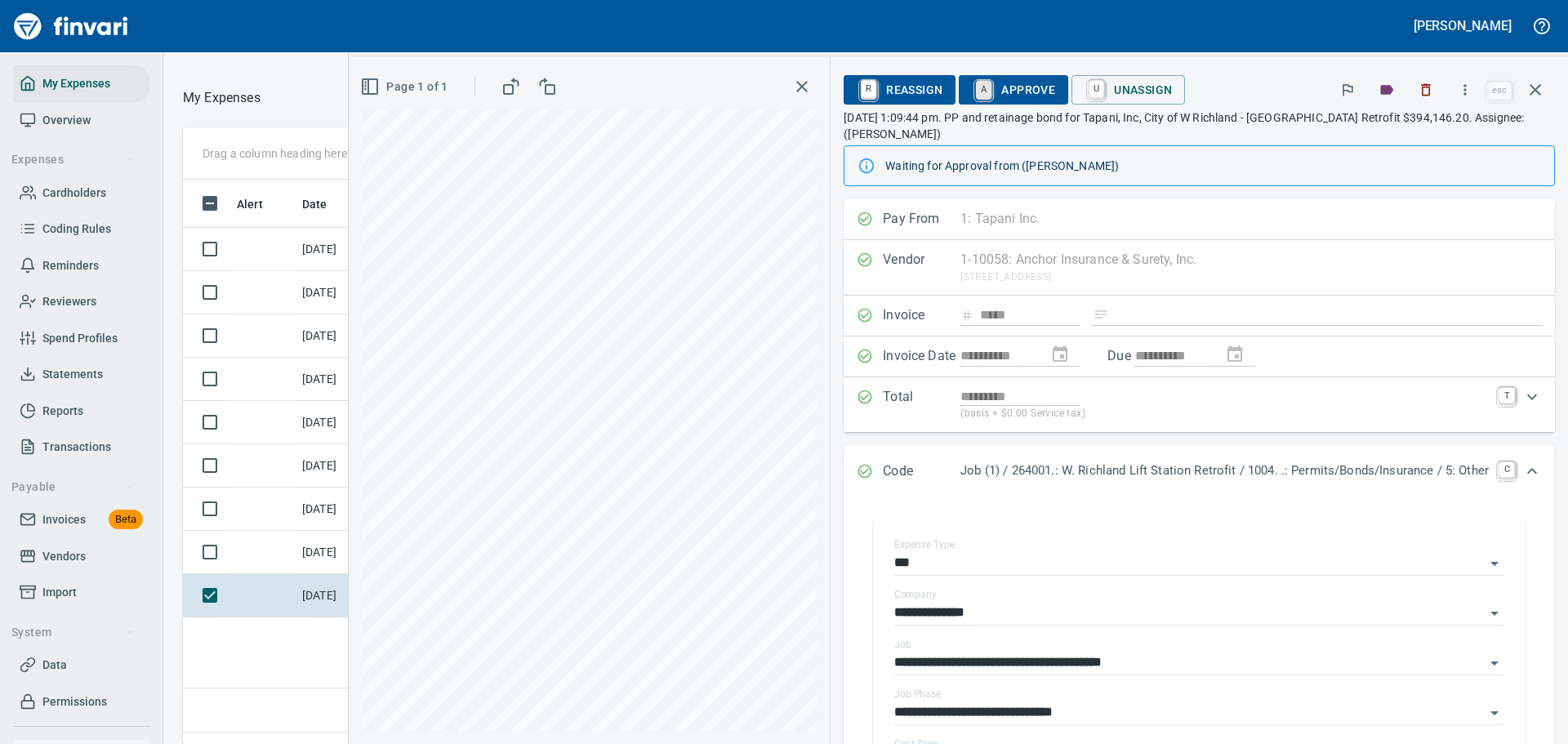
click at [976, 95] on link "A" at bounding box center [983, 90] width 15 height 18
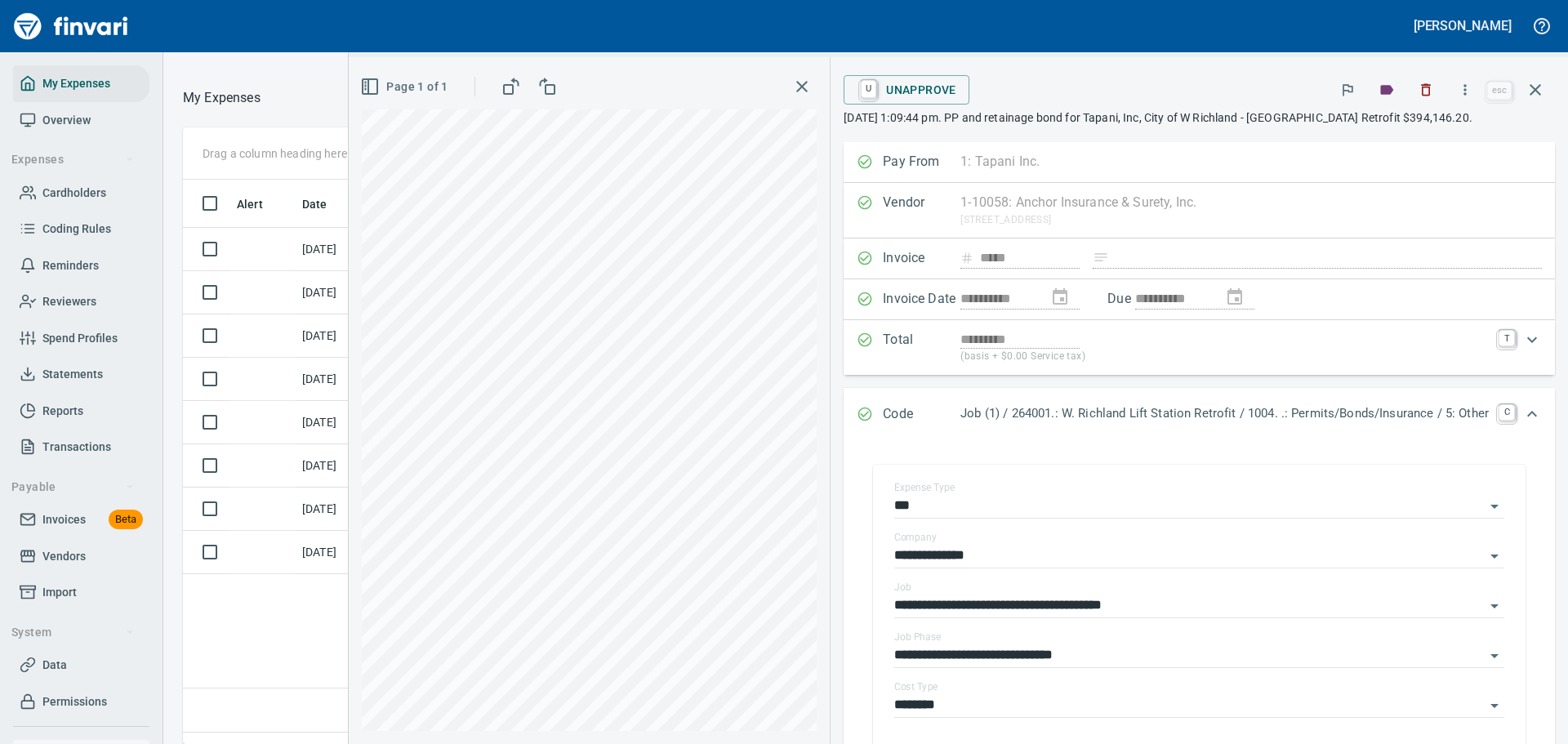
click at [796, 82] on icon "button" at bounding box center [802, 86] width 12 height 12
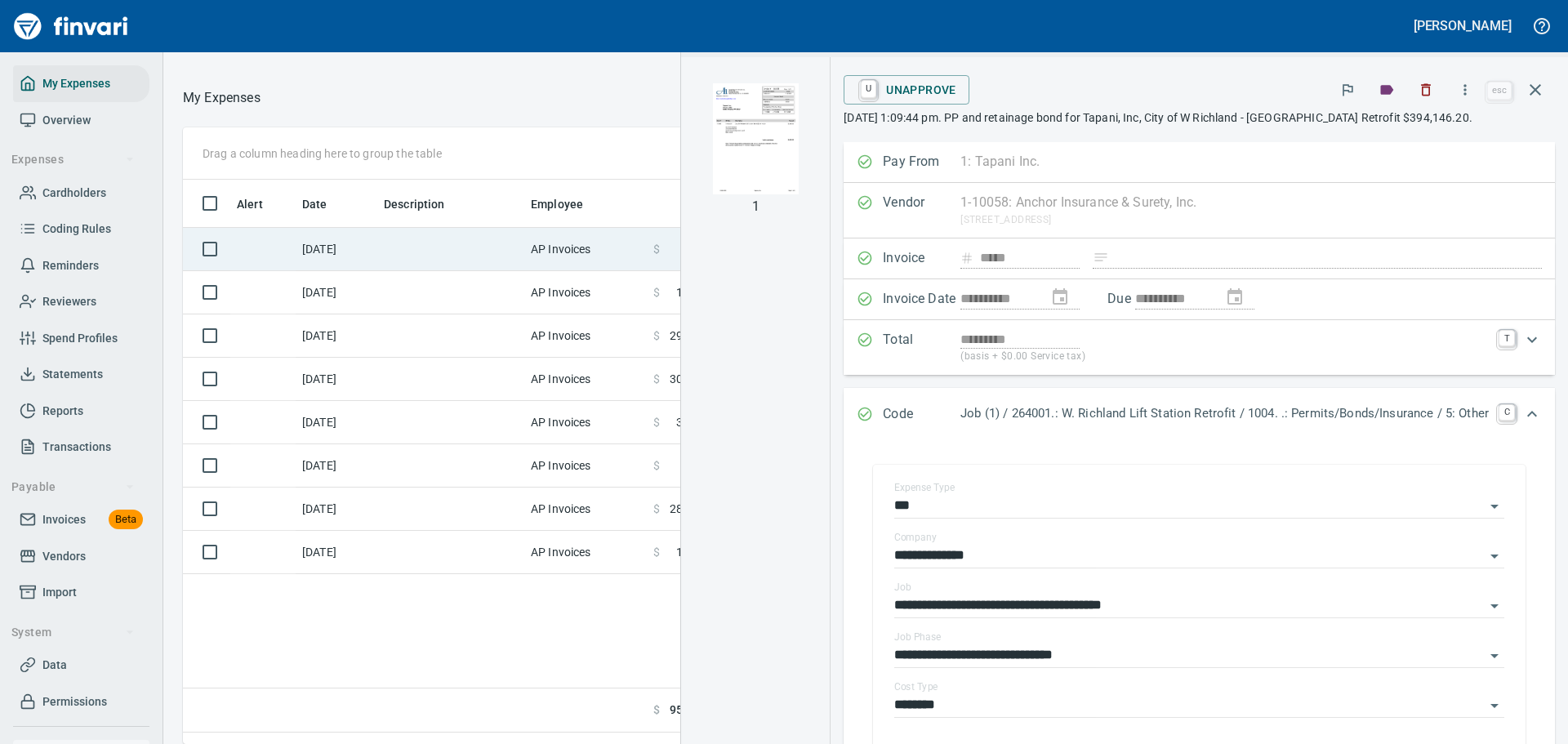
click at [525, 265] on td "AP Invoices" at bounding box center [585, 250] width 122 height 44
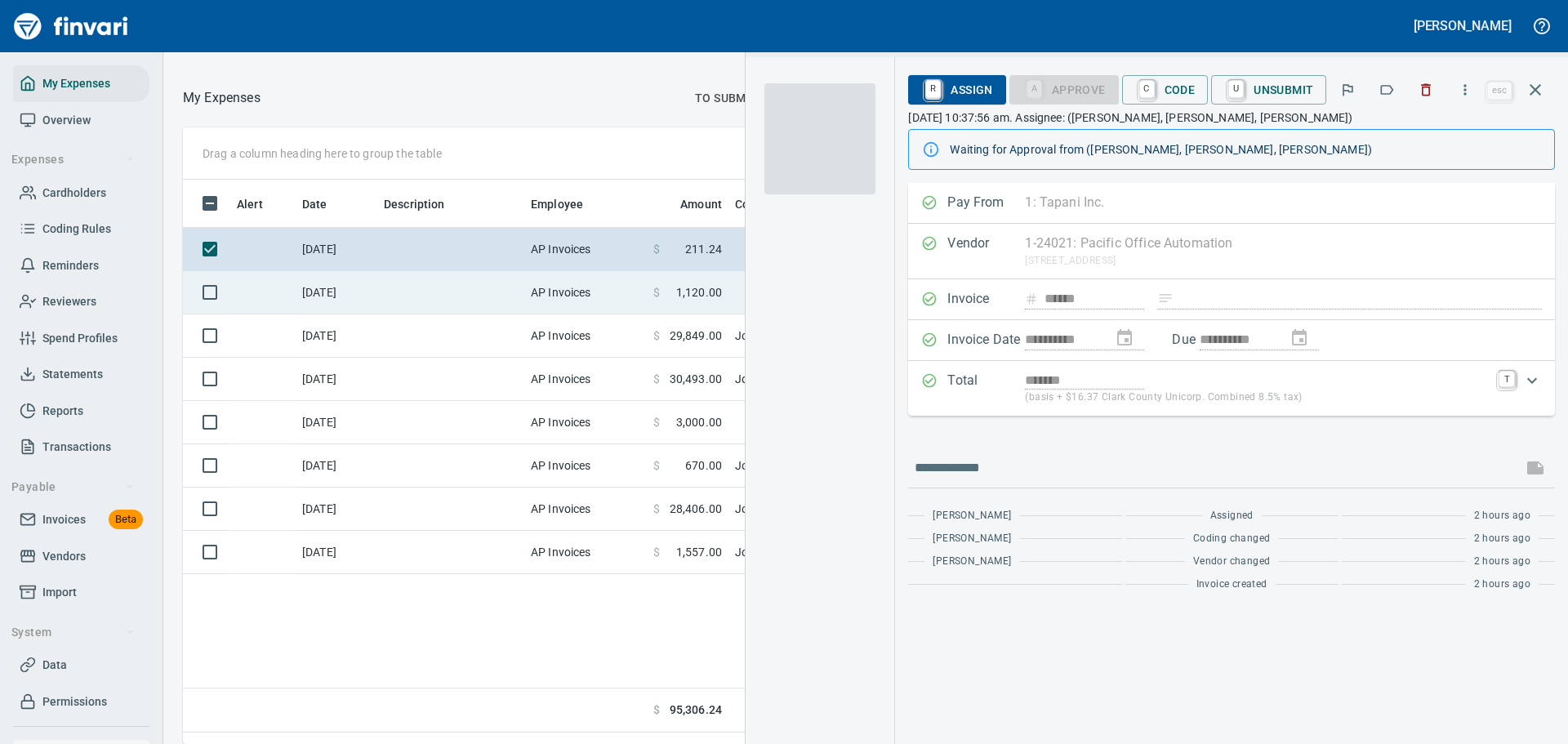
click at [530, 312] on td "AP Invoices" at bounding box center [585, 293] width 122 height 44
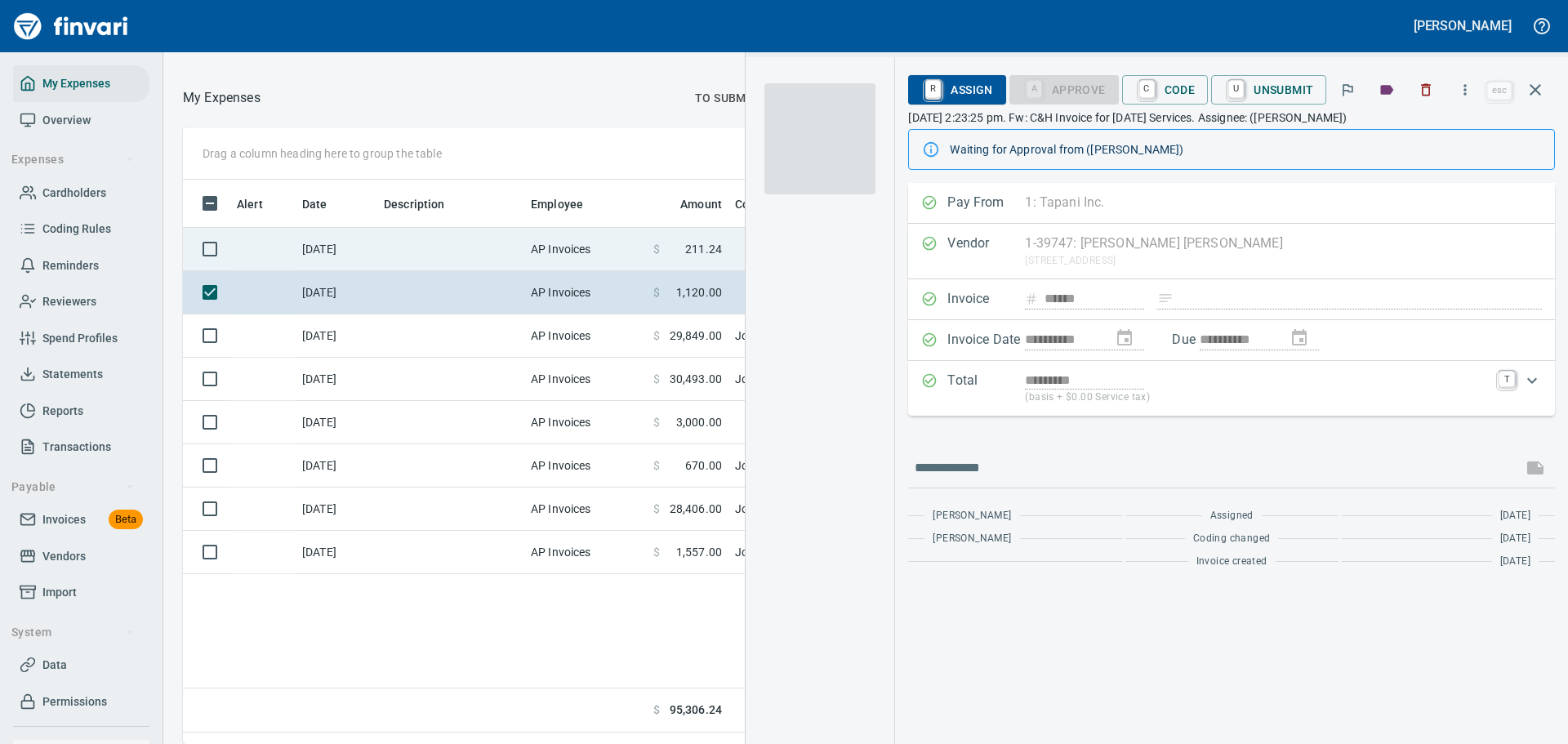
click at [544, 271] on td "AP Invoices" at bounding box center [585, 250] width 122 height 44
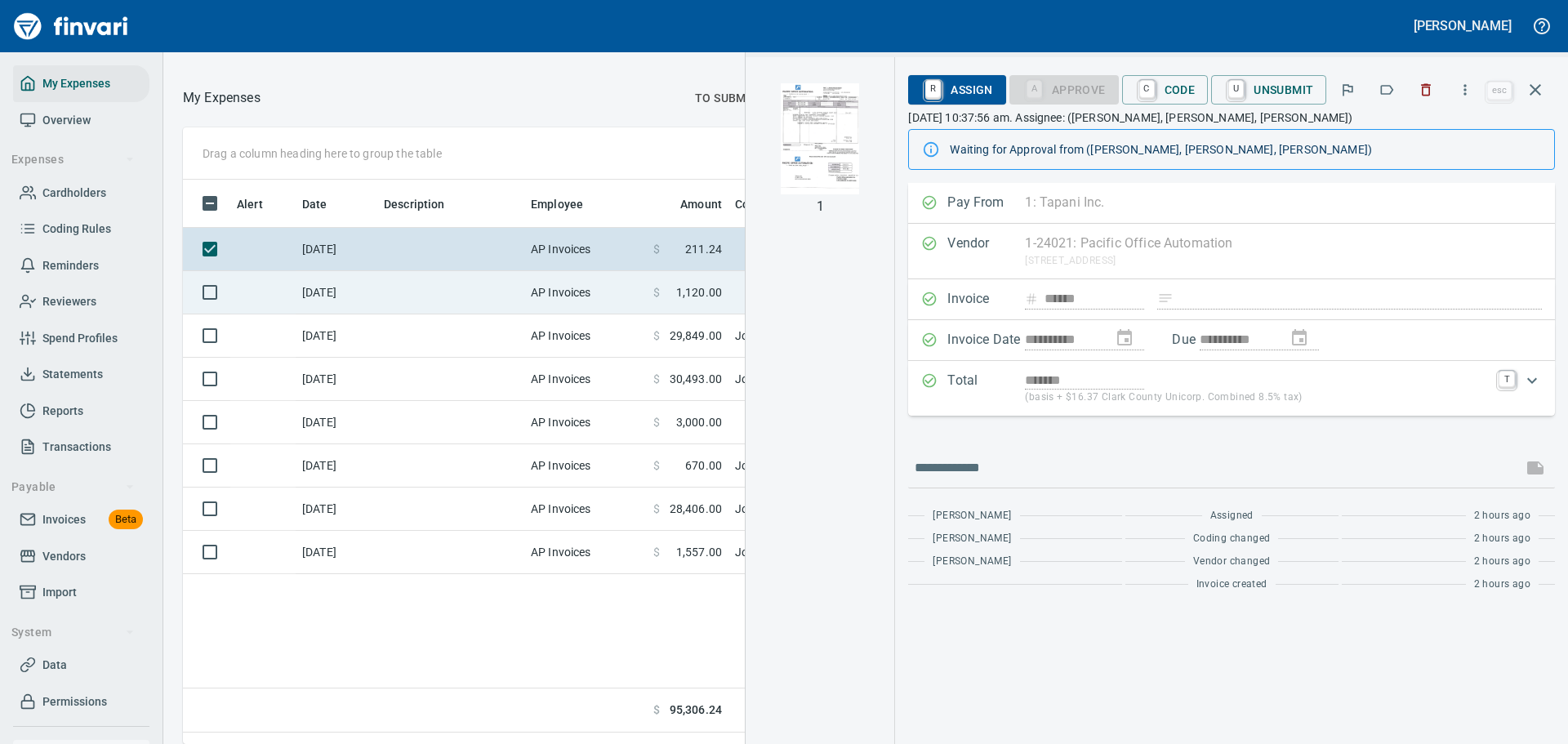
click at [550, 315] on td "AP Invoices" at bounding box center [585, 293] width 122 height 44
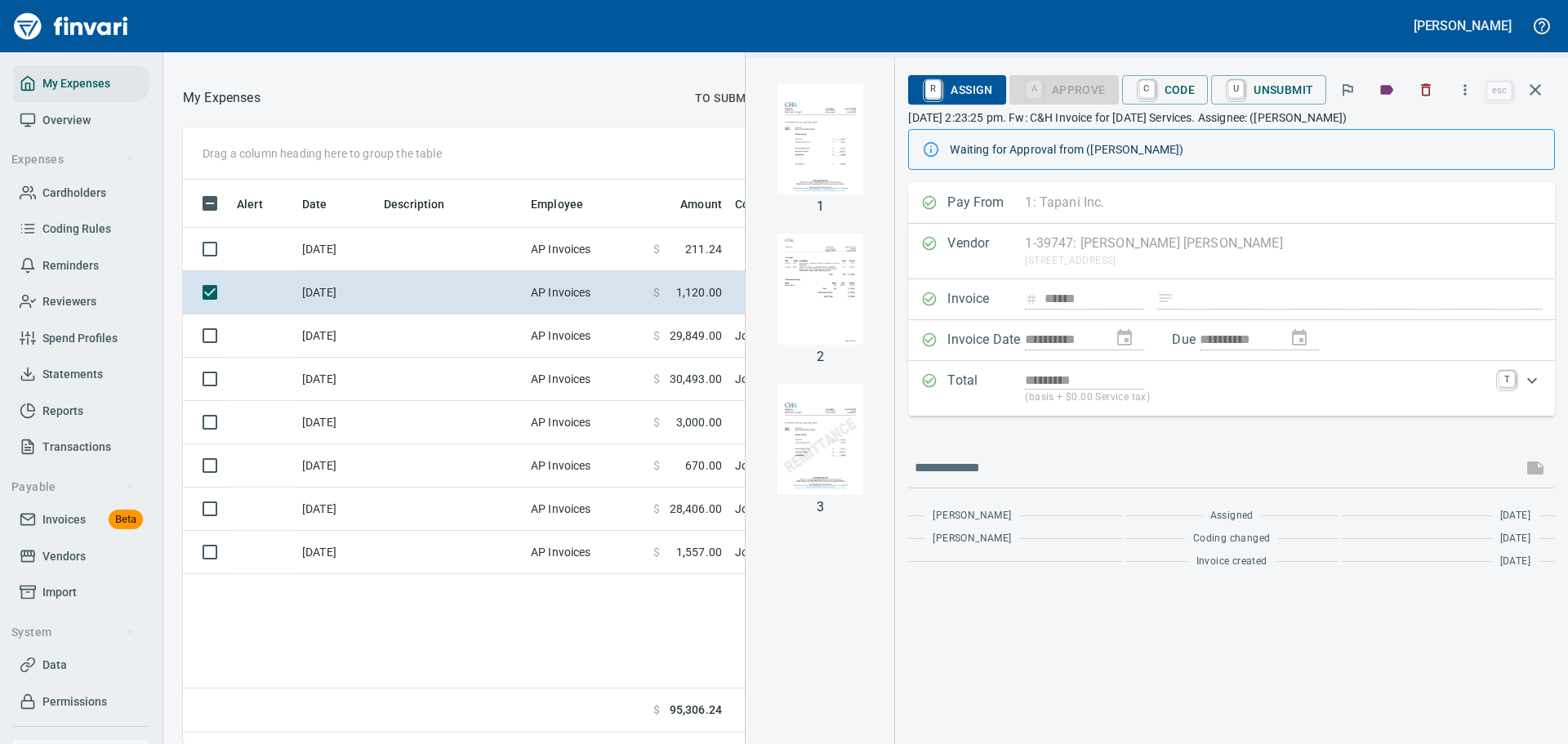
click at [842, 144] on img "button" at bounding box center [820, 139] width 111 height 111
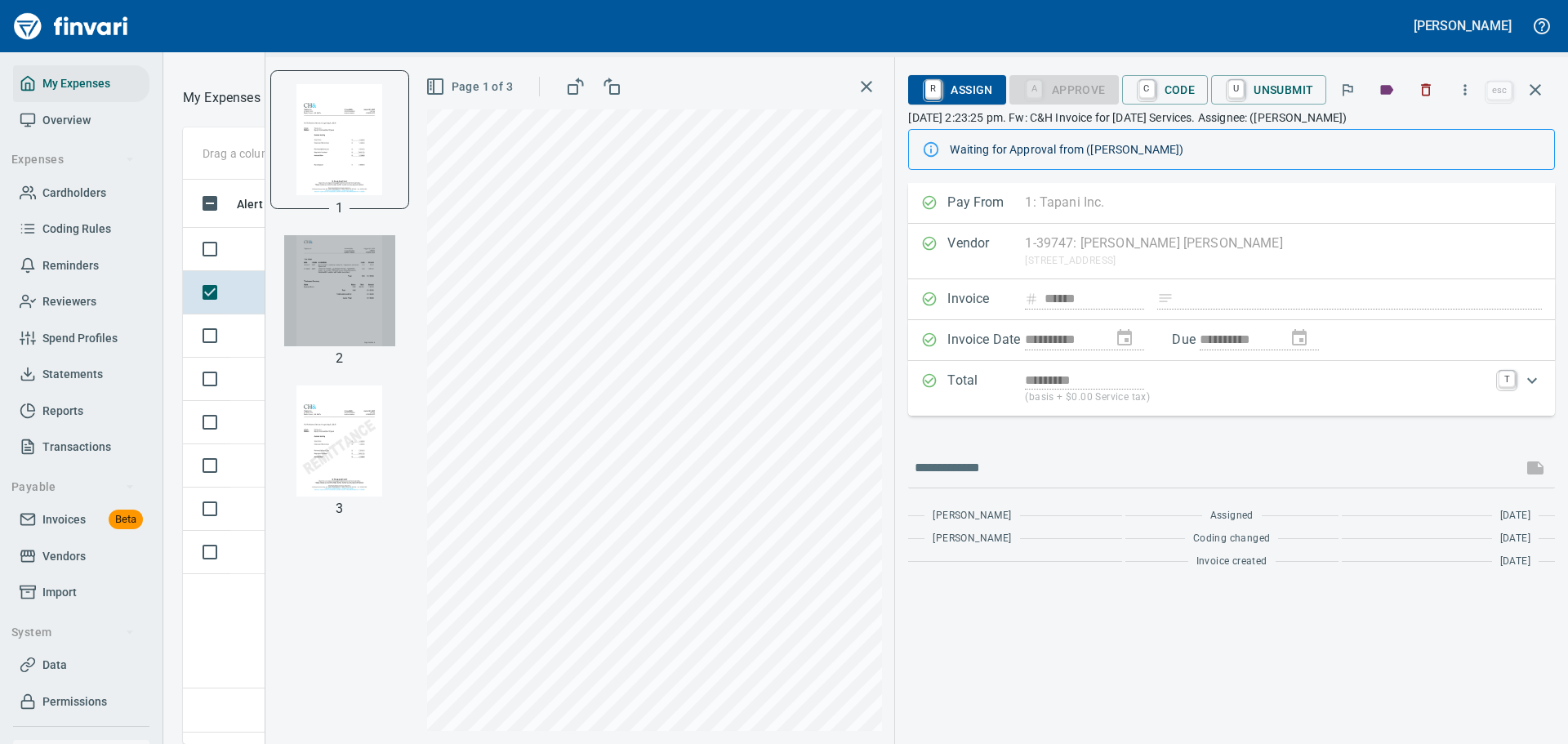
click at [353, 326] on img "button" at bounding box center [339, 290] width 111 height 111
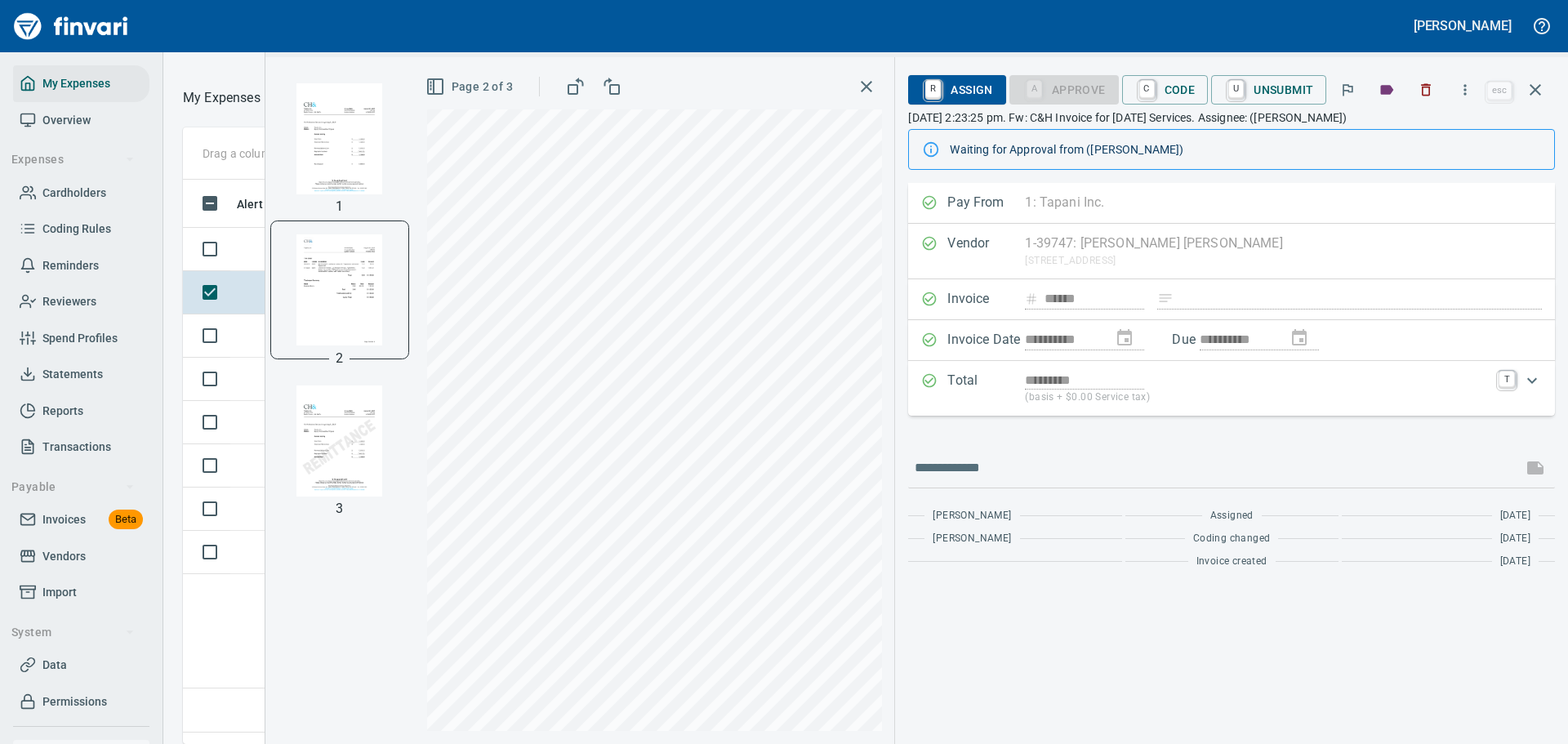
click at [347, 448] on img "button" at bounding box center [339, 441] width 111 height 111
click at [341, 299] on img "button" at bounding box center [339, 289] width 111 height 111
click at [353, 158] on img "button" at bounding box center [339, 139] width 111 height 111
click at [971, 92] on span "R Assign" at bounding box center [957, 90] width 71 height 28
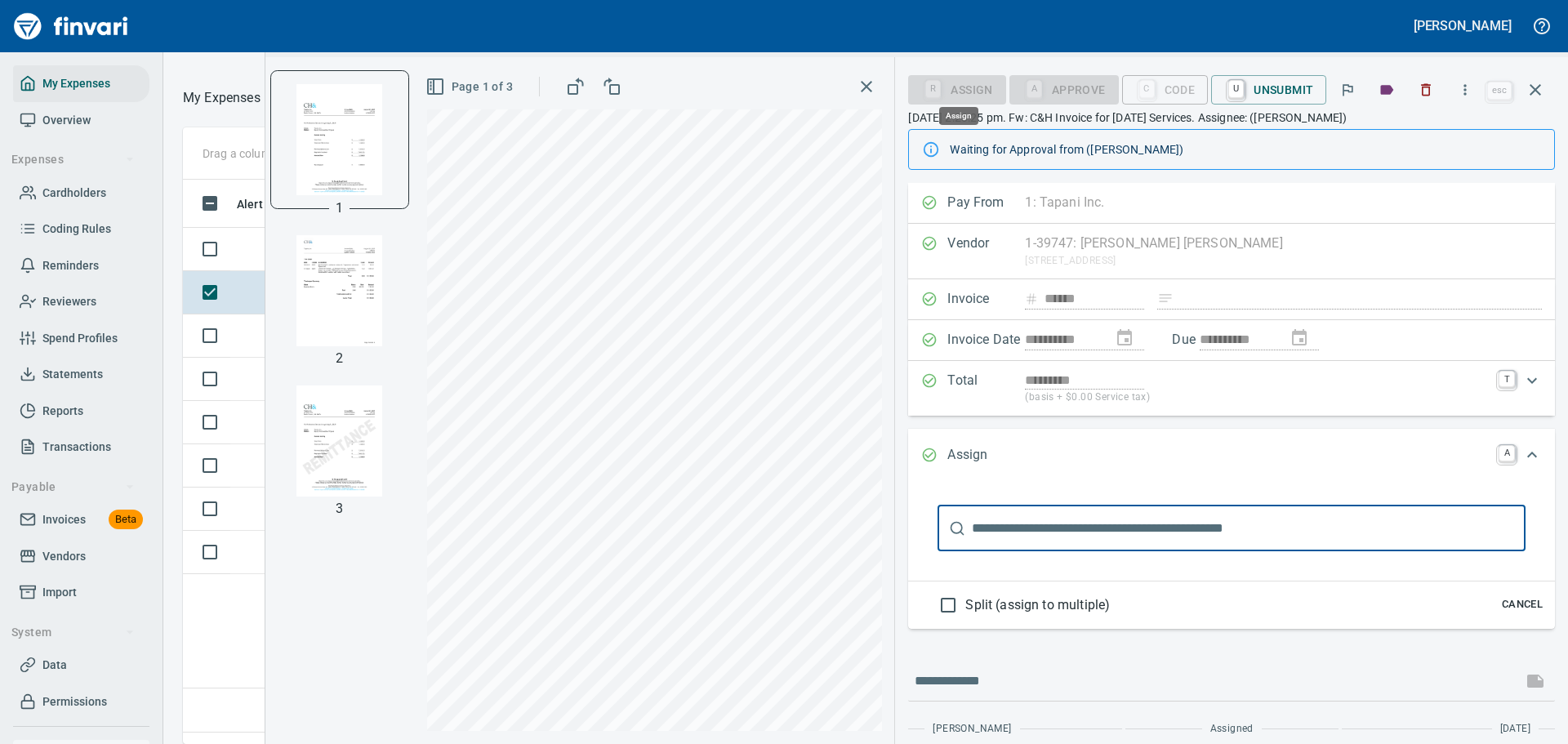
scroll to position [540, 932]
click at [1093, 526] on input "text" at bounding box center [1249, 528] width 554 height 45
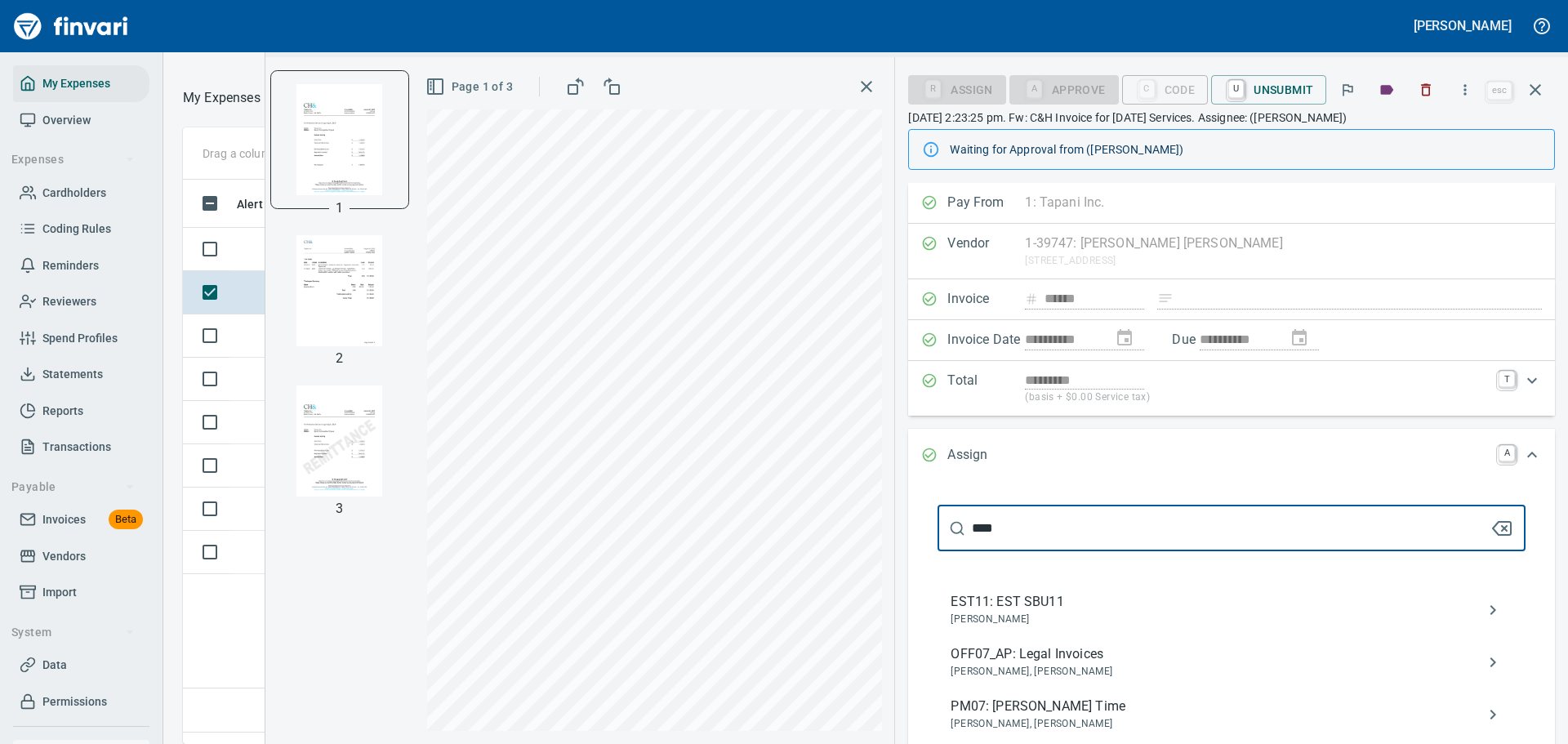
type input "****"
click at [1090, 664] on span "[PERSON_NAME], [PERSON_NAME]" at bounding box center [1218, 672] width 536 height 16
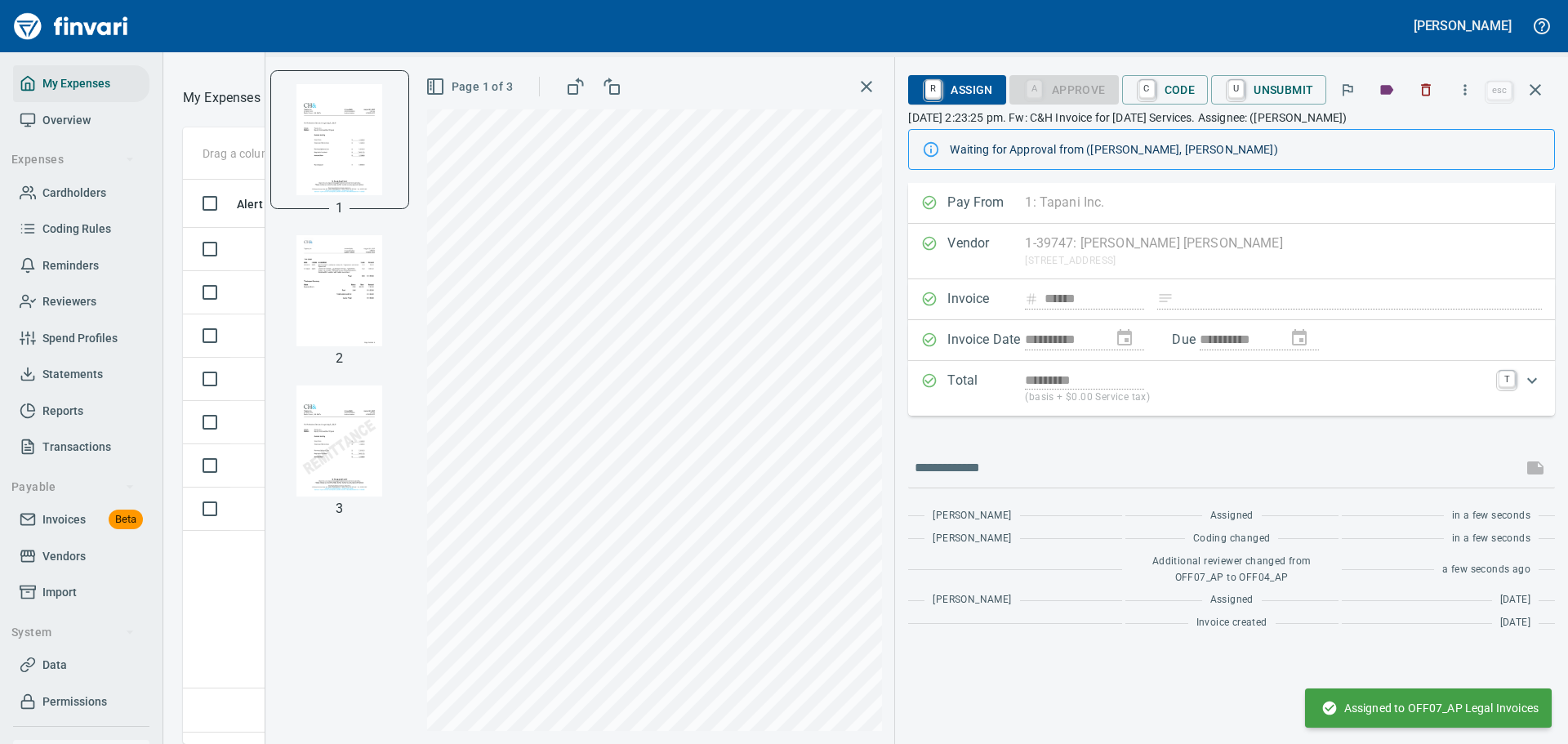
click at [872, 84] on icon "button" at bounding box center [866, 86] width 12 height 12
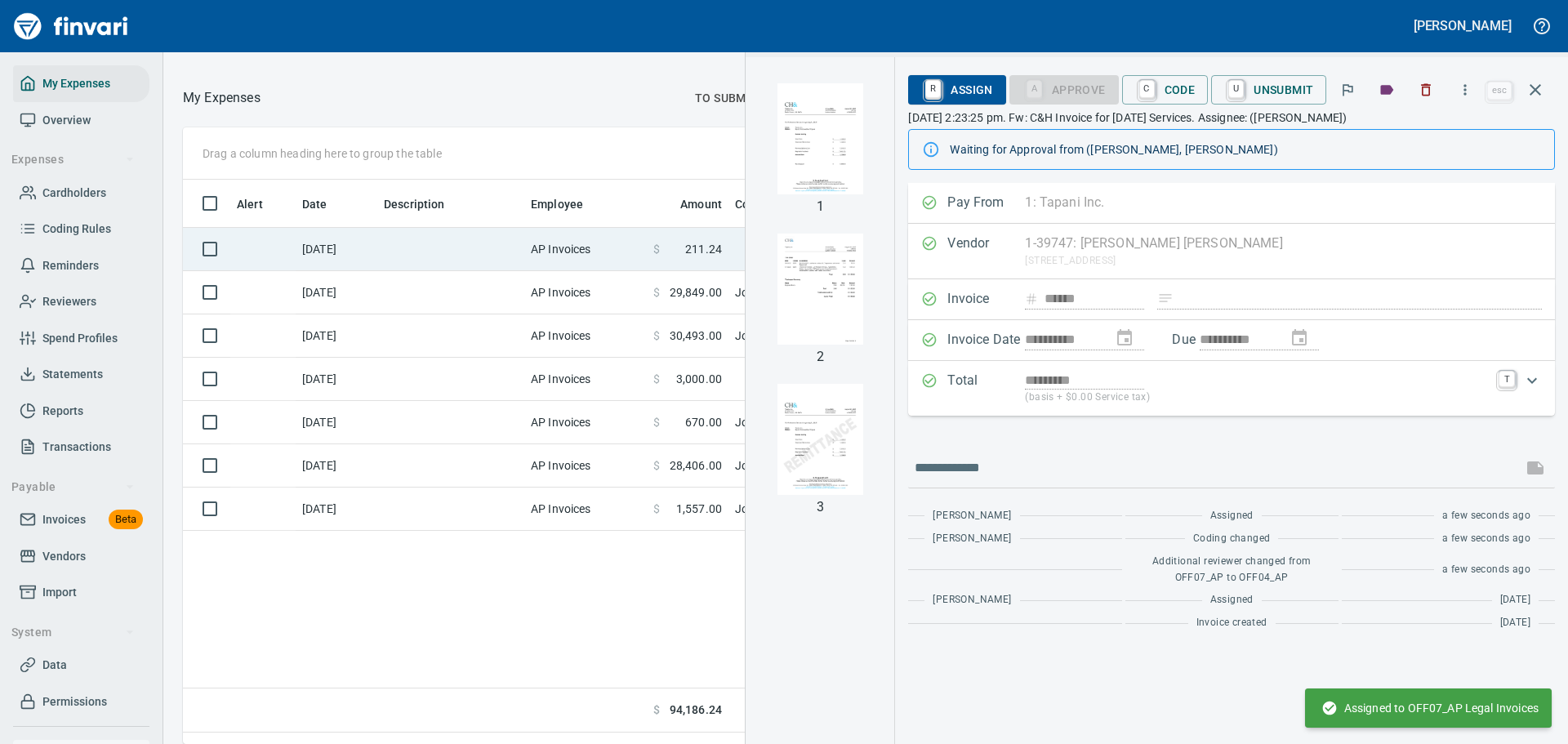
click at [364, 271] on td "[DATE]" at bounding box center [336, 250] width 82 height 44
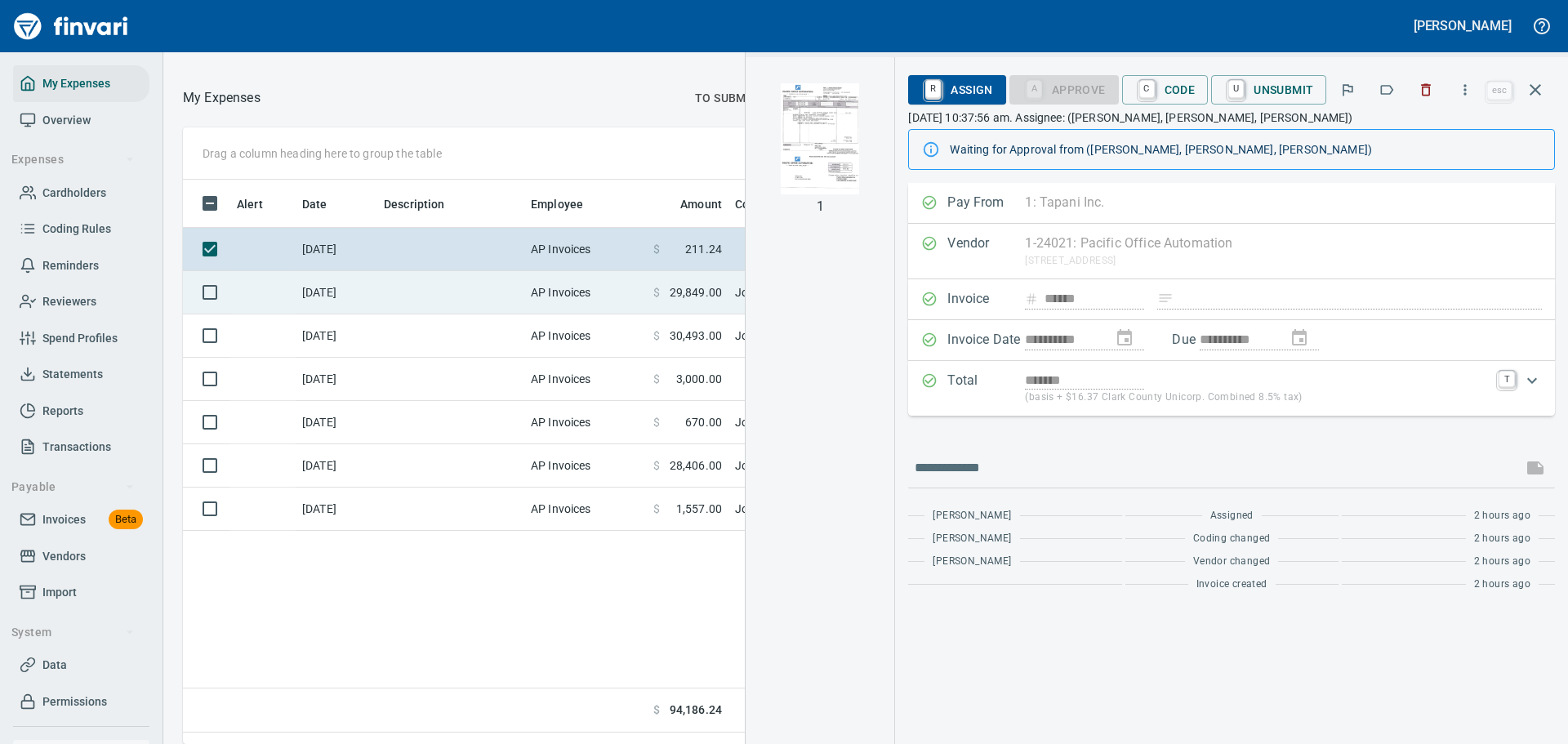
click at [371, 308] on td "[DATE]" at bounding box center [336, 293] width 82 height 44
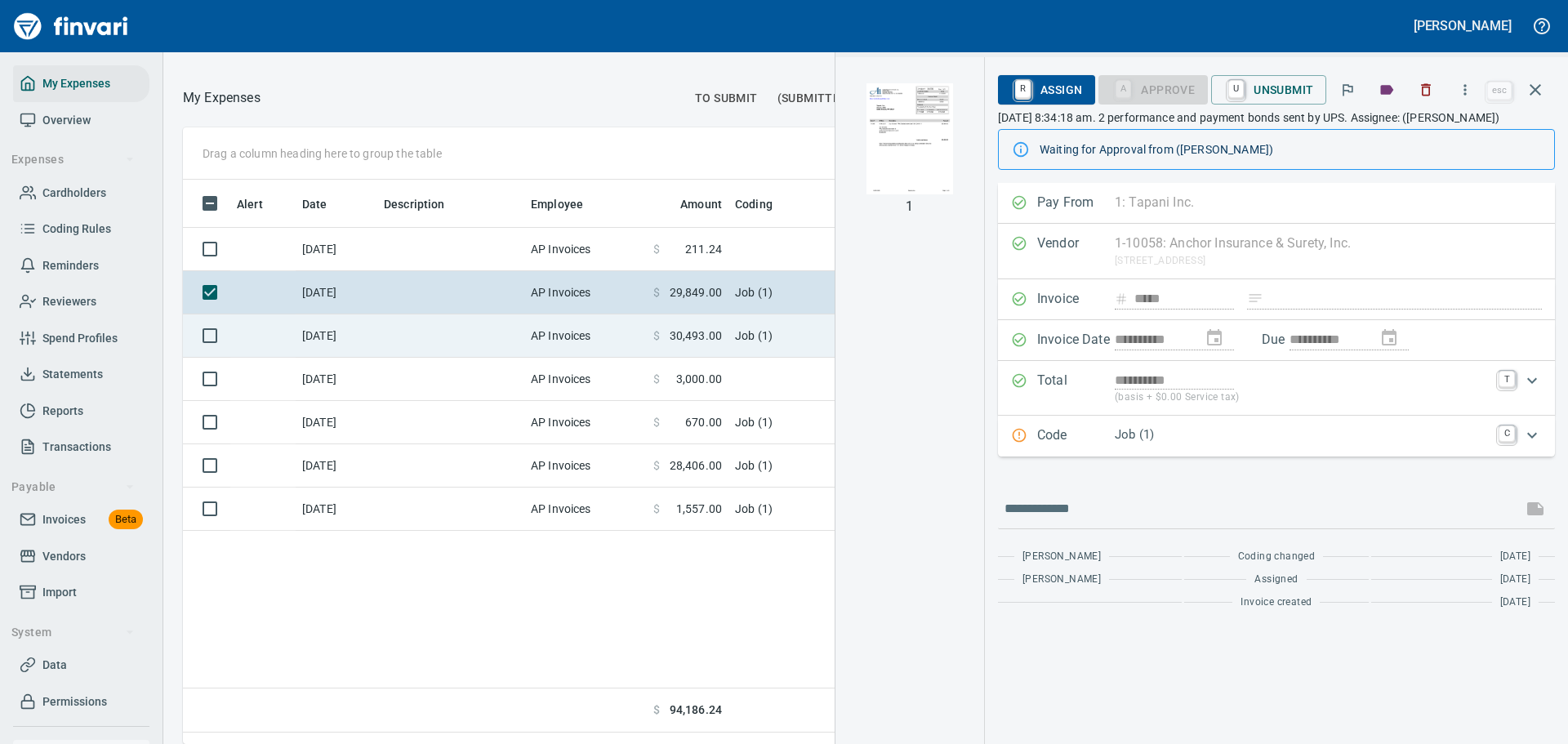
click at [391, 357] on td at bounding box center [451, 337] width 147 height 44
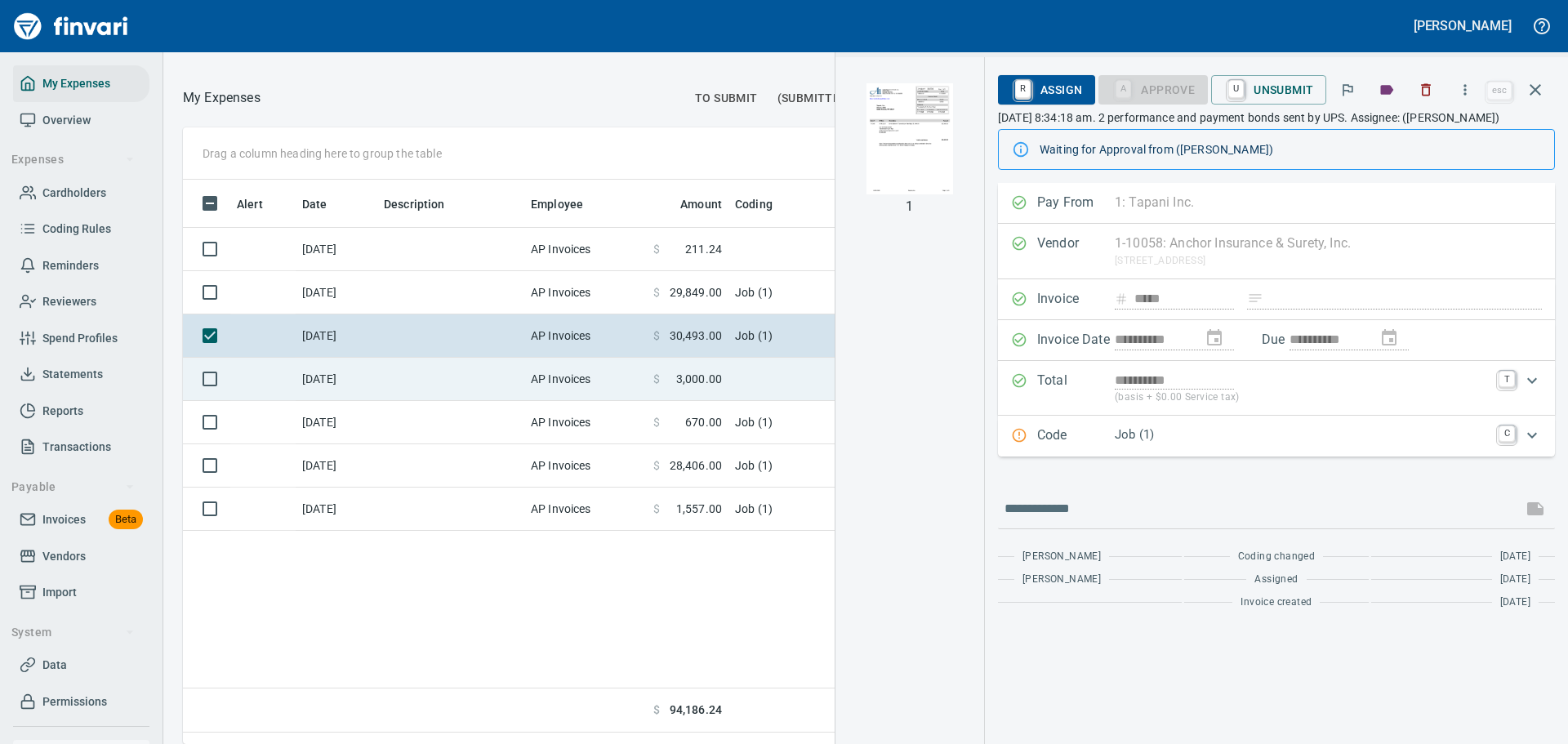
click at [410, 398] on td at bounding box center [451, 379] width 147 height 44
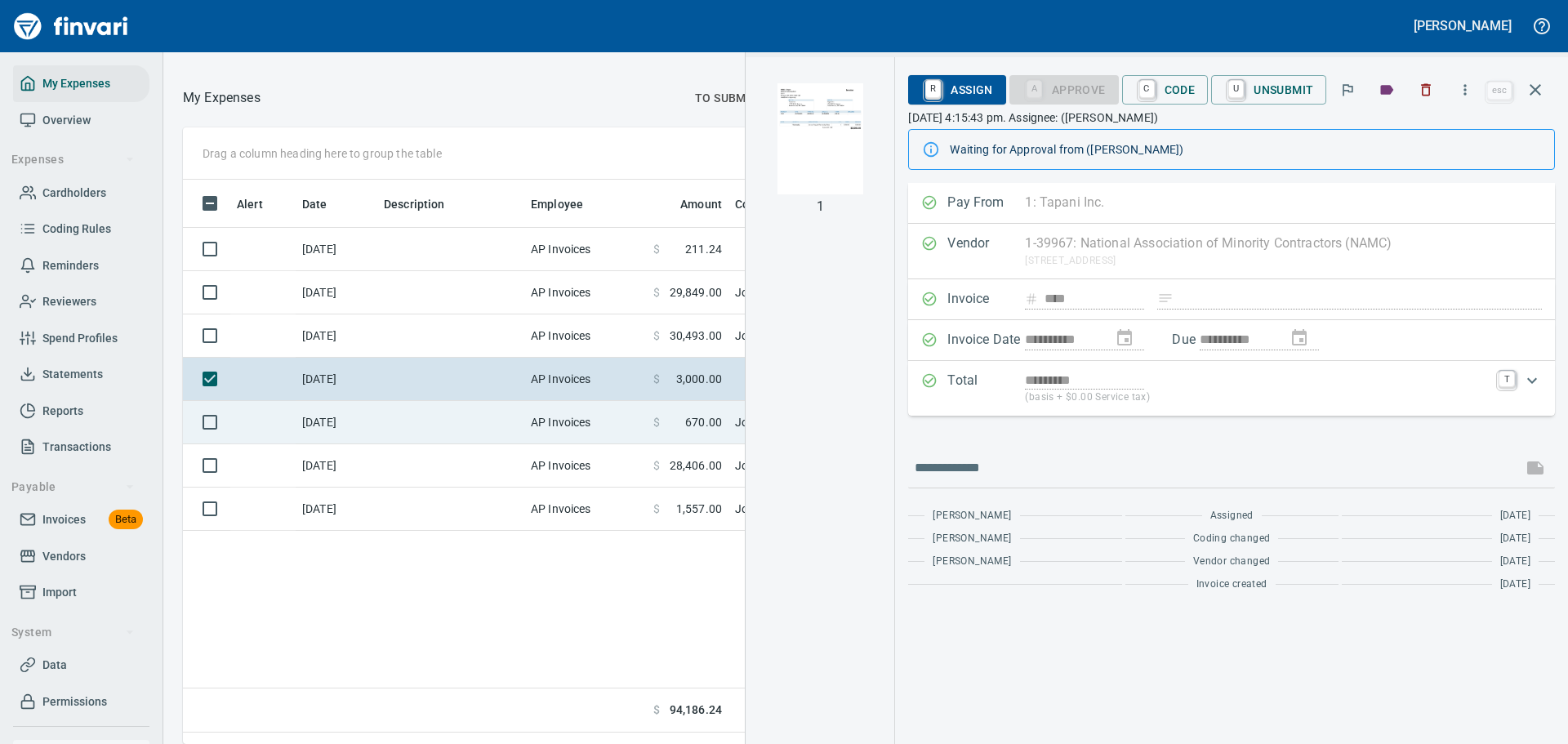
click at [435, 439] on td at bounding box center [451, 423] width 147 height 44
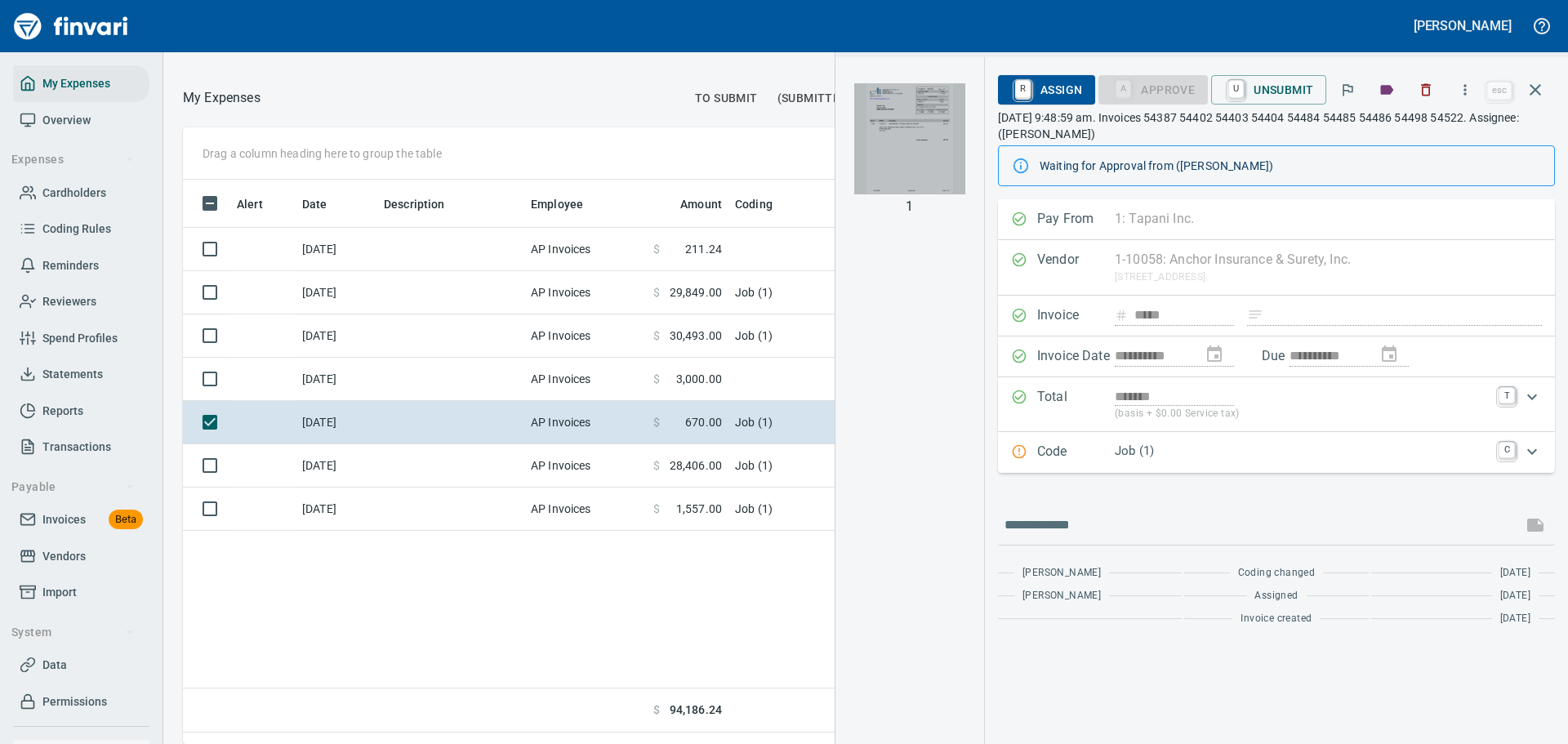
click at [924, 165] on img "button" at bounding box center [910, 139] width 111 height 111
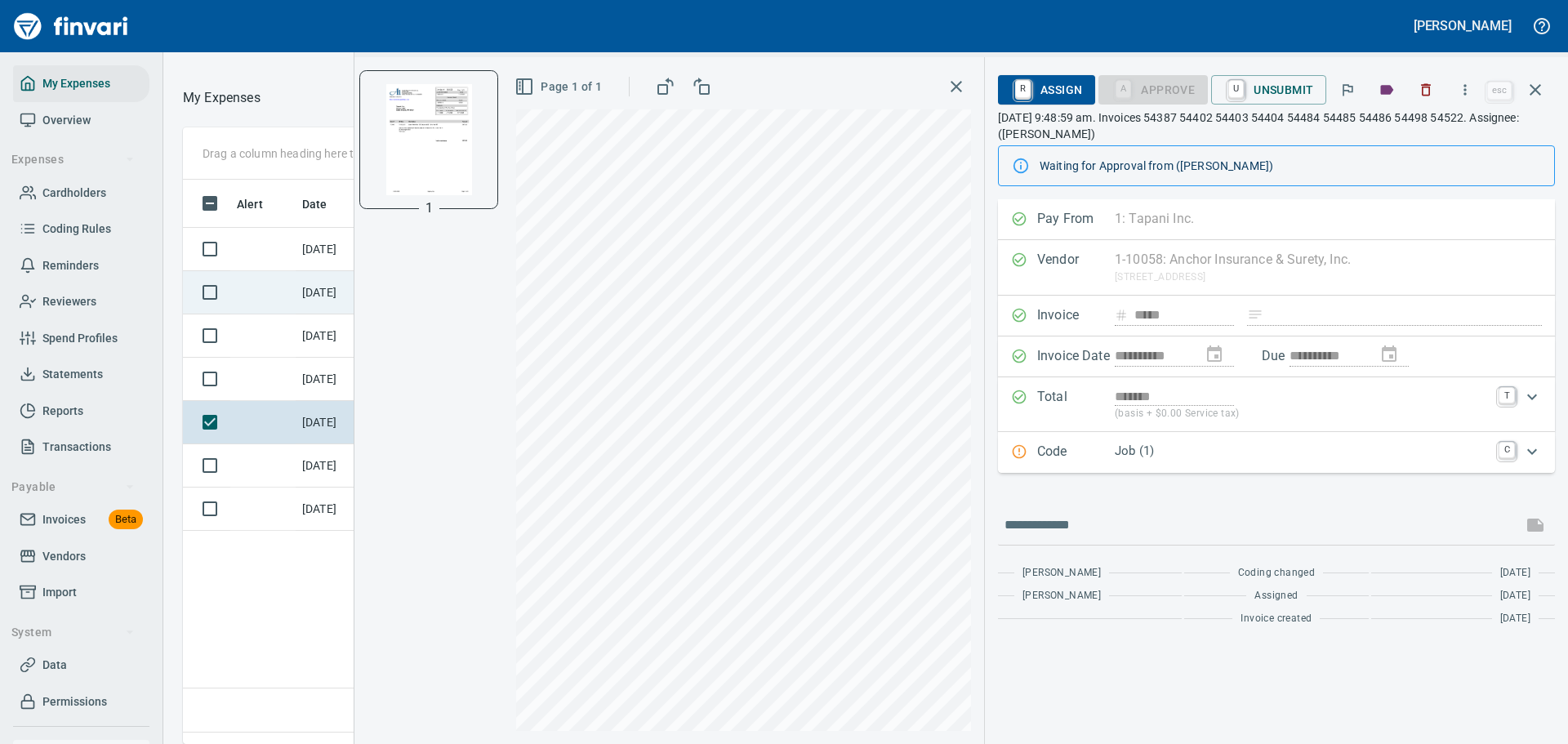
click at [283, 298] on td at bounding box center [263, 293] width 65 height 44
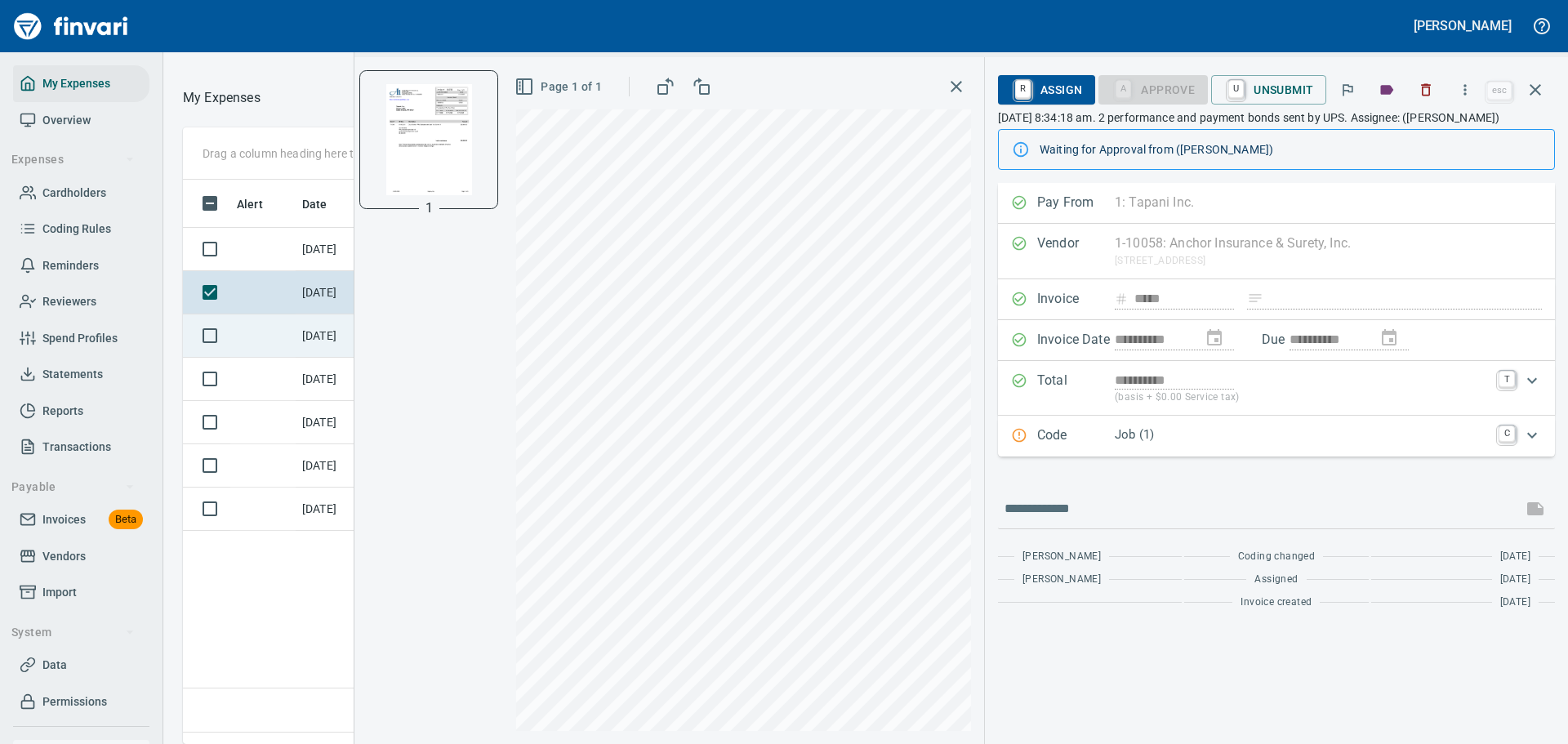
click at [311, 346] on td "[DATE]" at bounding box center [336, 337] width 82 height 44
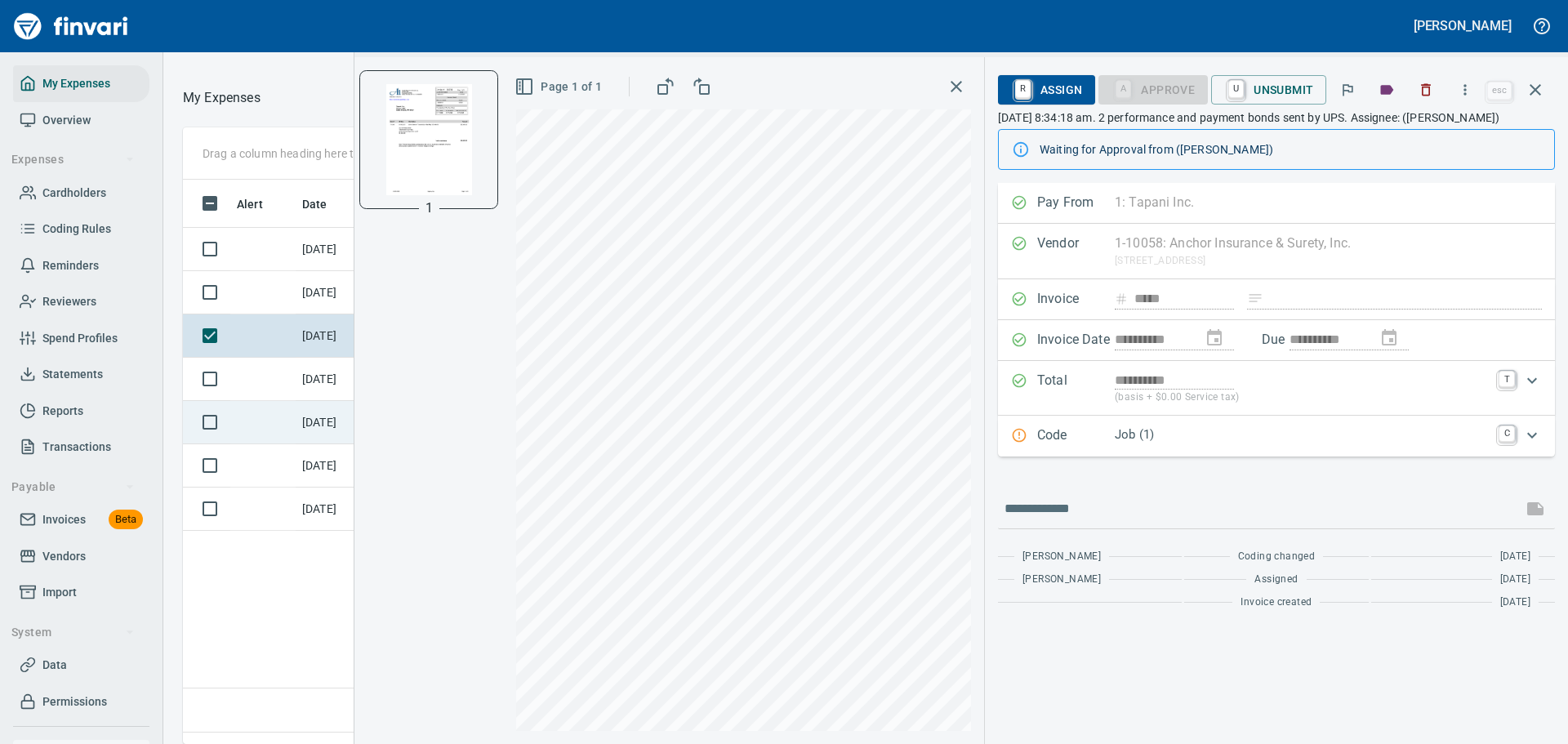
click at [294, 445] on td at bounding box center [263, 423] width 65 height 44
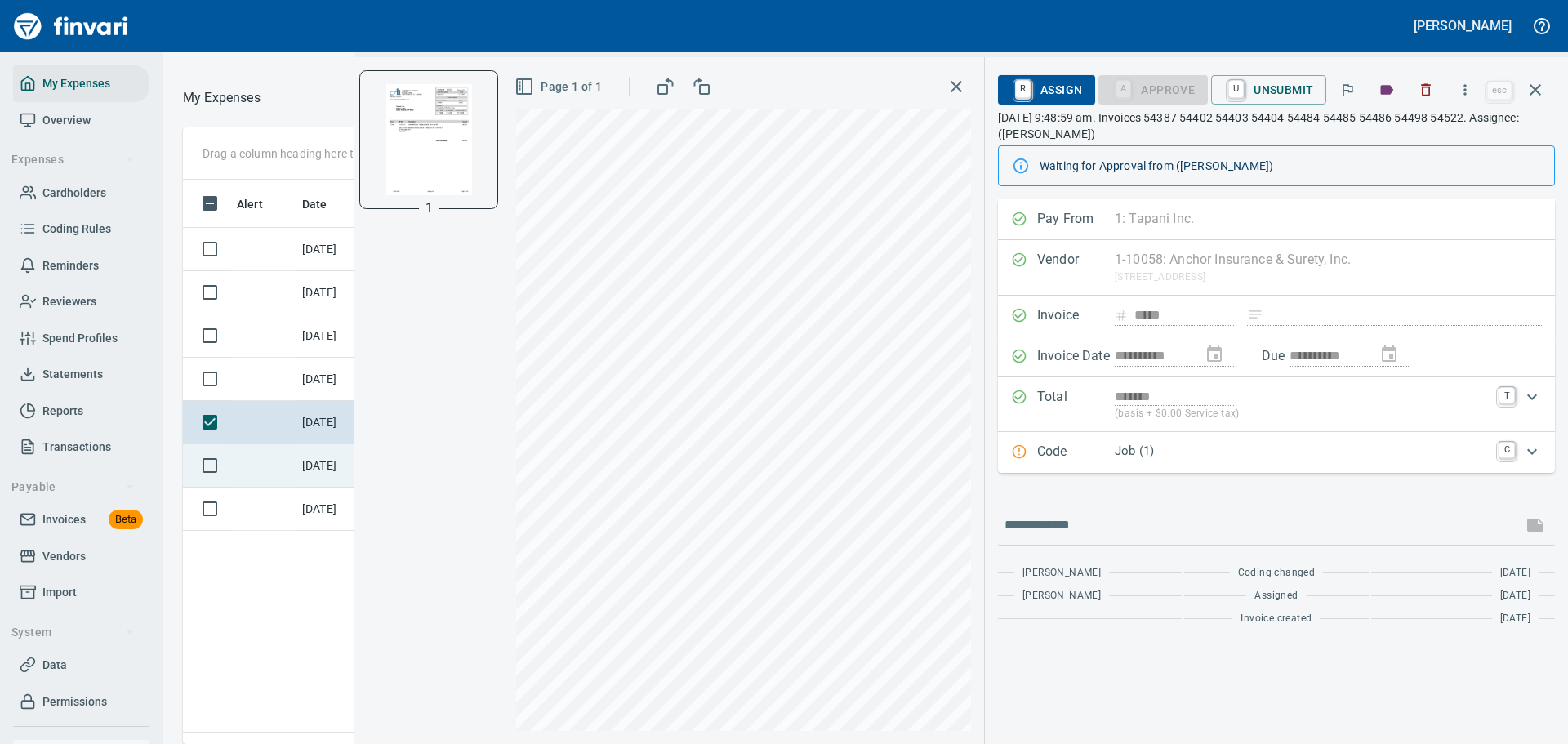
click at [294, 472] on td at bounding box center [263, 466] width 65 height 44
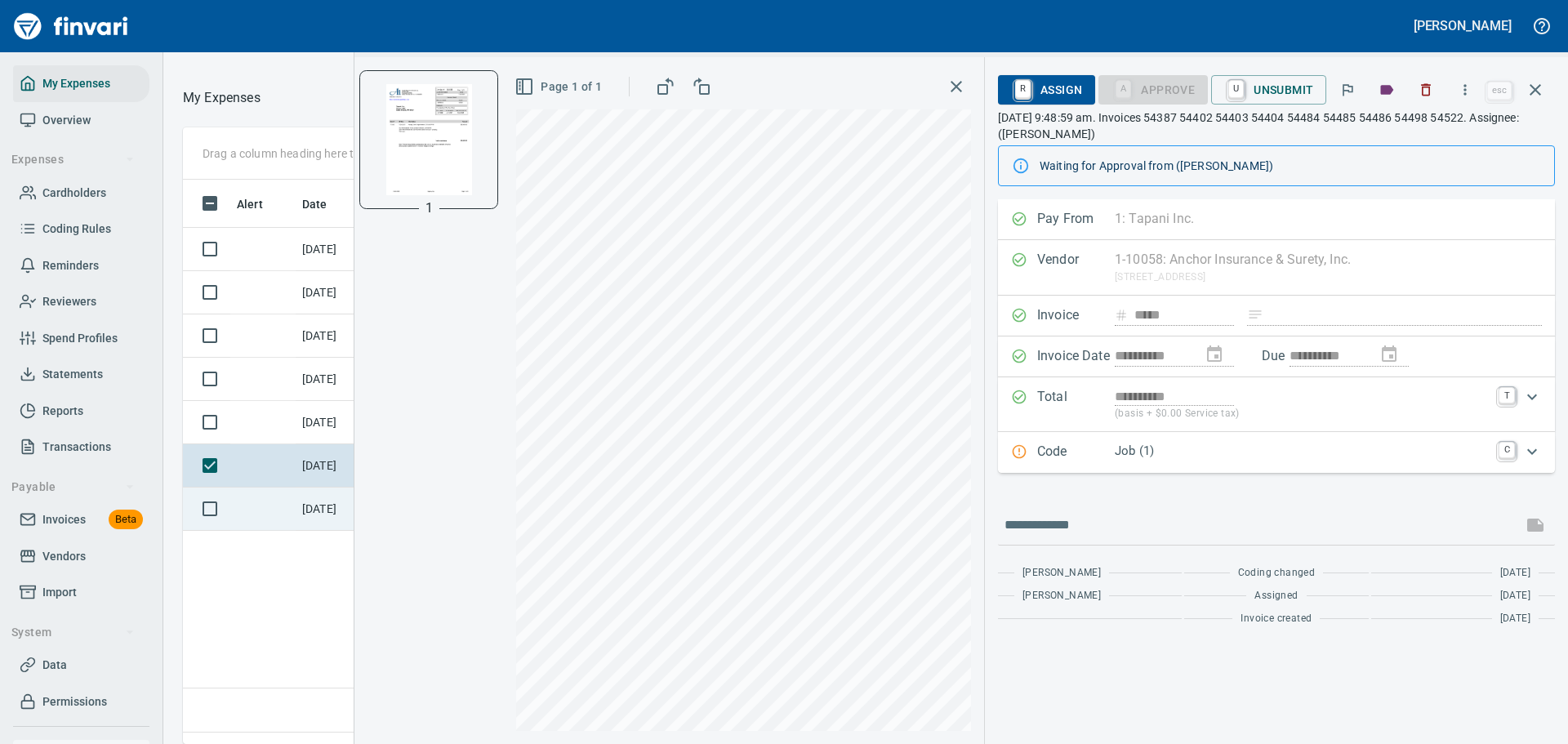
click at [300, 531] on td "[DATE]" at bounding box center [336, 510] width 82 height 44
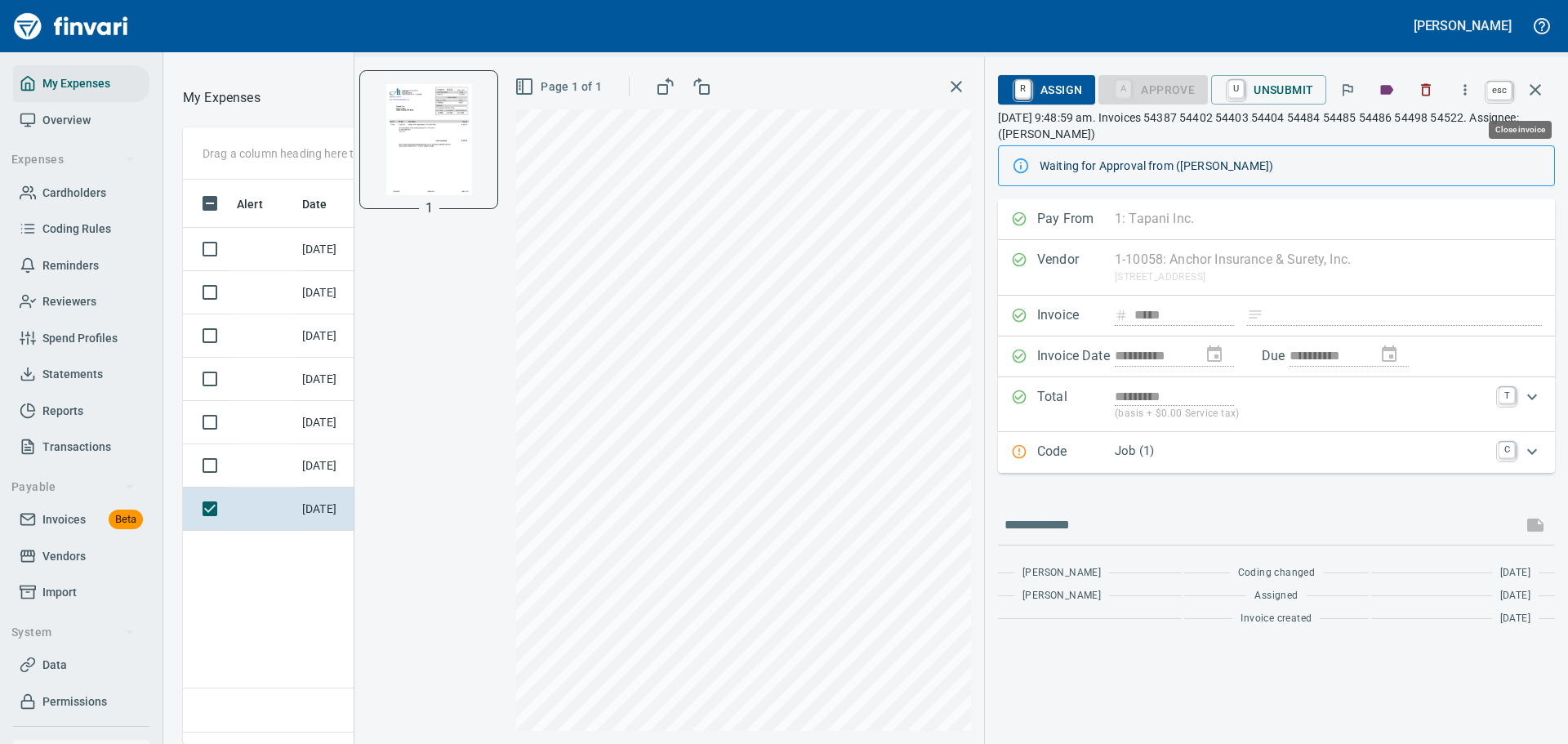
scroll to position [540, 932]
click at [1543, 85] on icon "button" at bounding box center [1535, 90] width 20 height 20
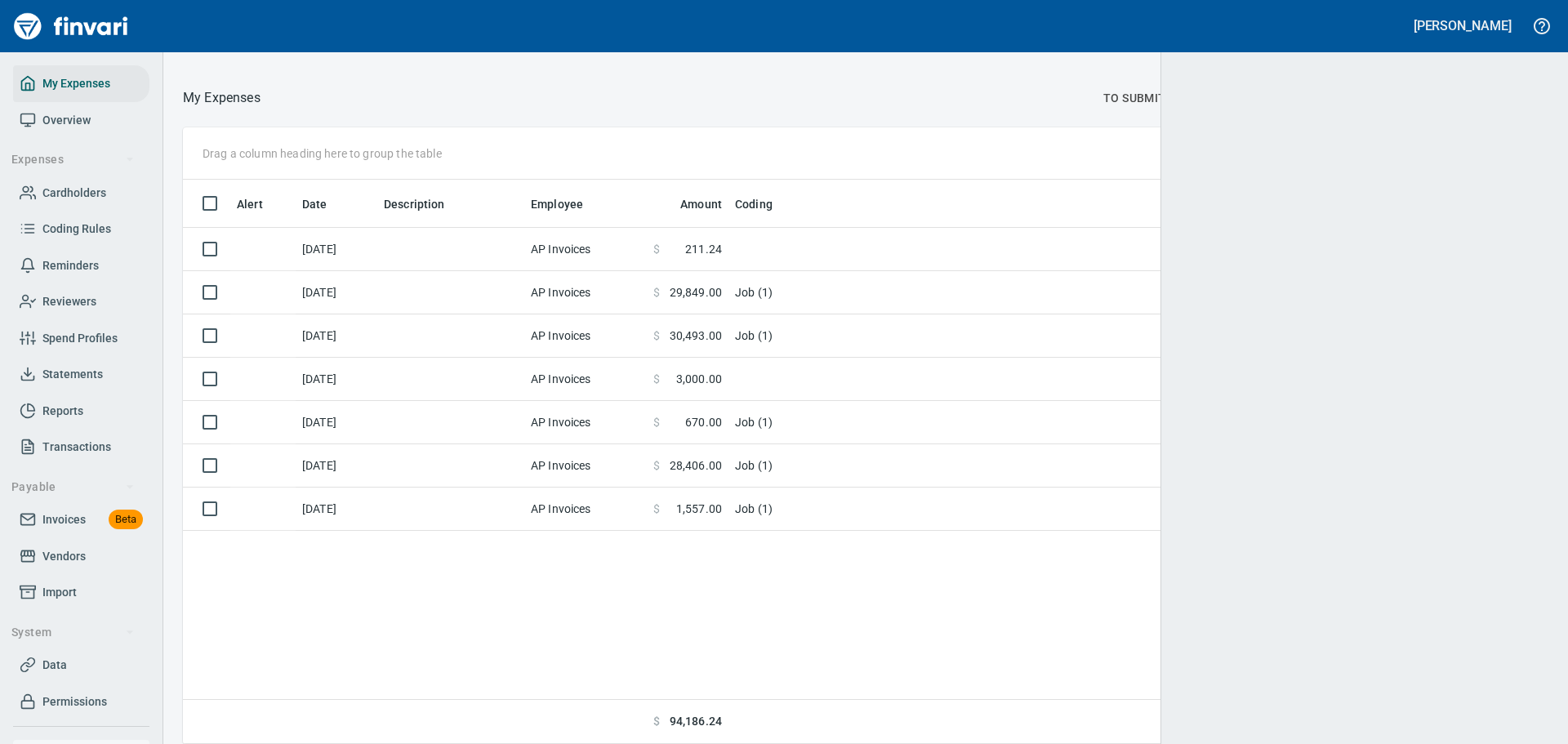
scroll to position [553, 1338]
